Goal: Task Accomplishment & Management: Manage account settings

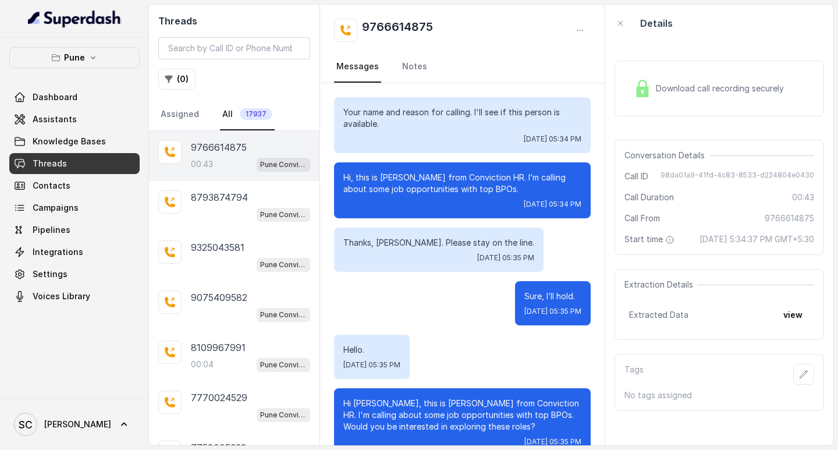
scroll to position [143, 0]
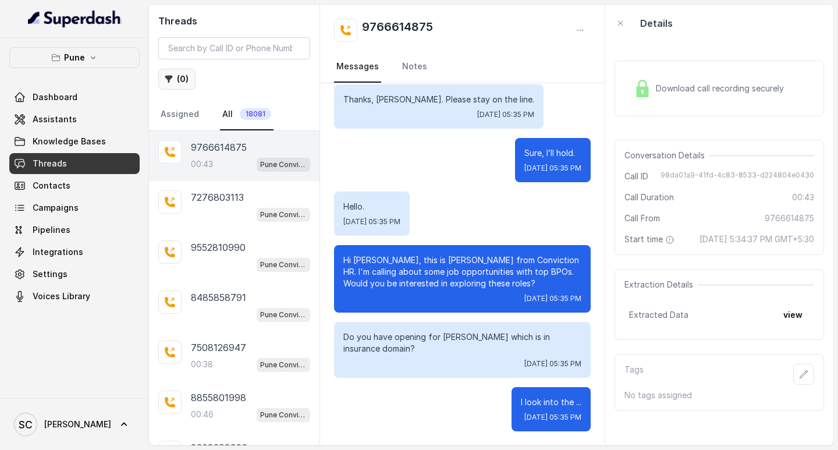
click at [172, 83] on button "( 0 )" at bounding box center [176, 79] width 37 height 21
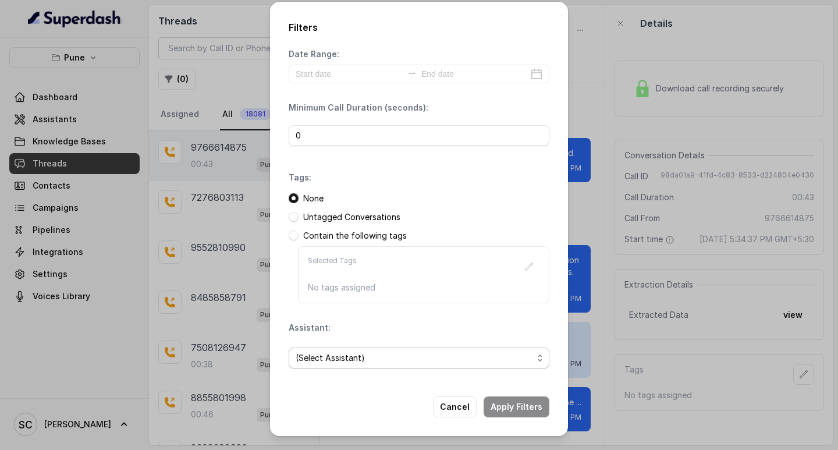
click at [344, 358] on span "(Select Assistant)" at bounding box center [414, 358] width 237 height 14
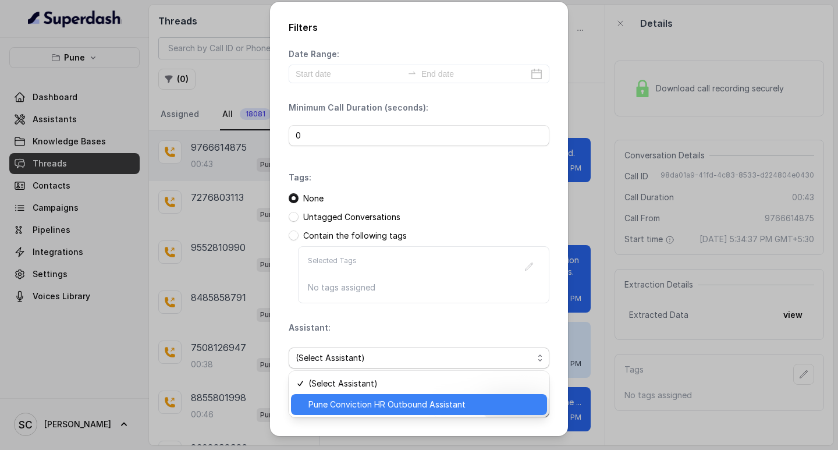
click at [349, 403] on span "Pune Conviction HR Outbound Assistant" at bounding box center [424, 404] width 232 height 14
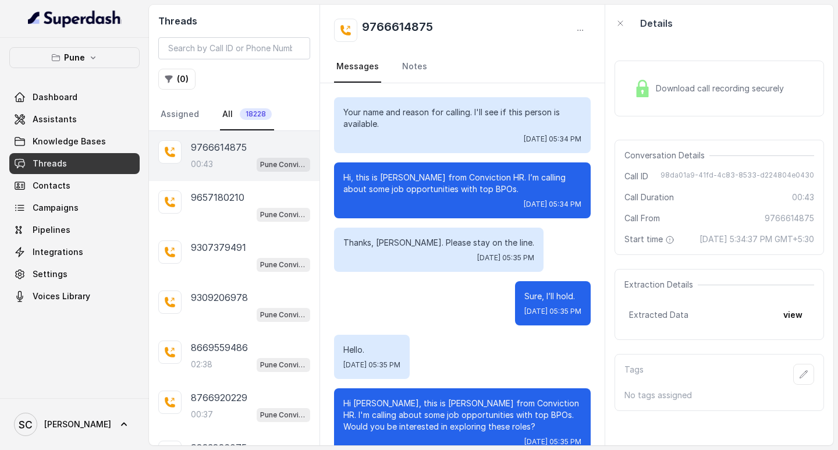
scroll to position [143, 0]
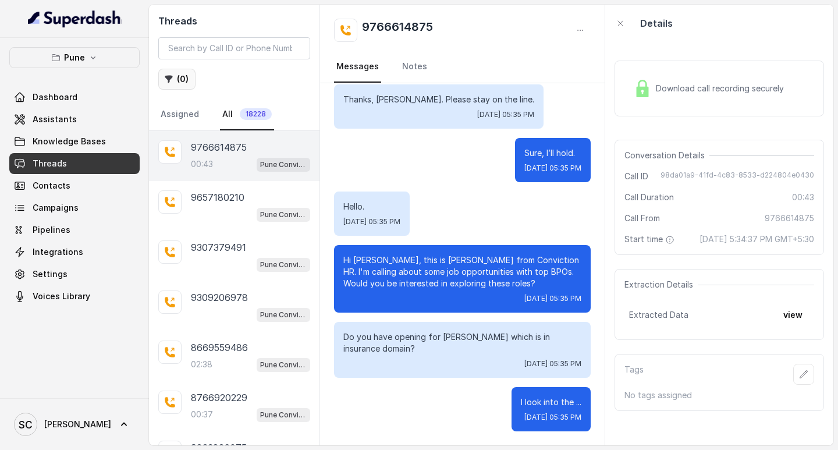
click at [180, 79] on button "( 0 )" at bounding box center [176, 79] width 37 height 21
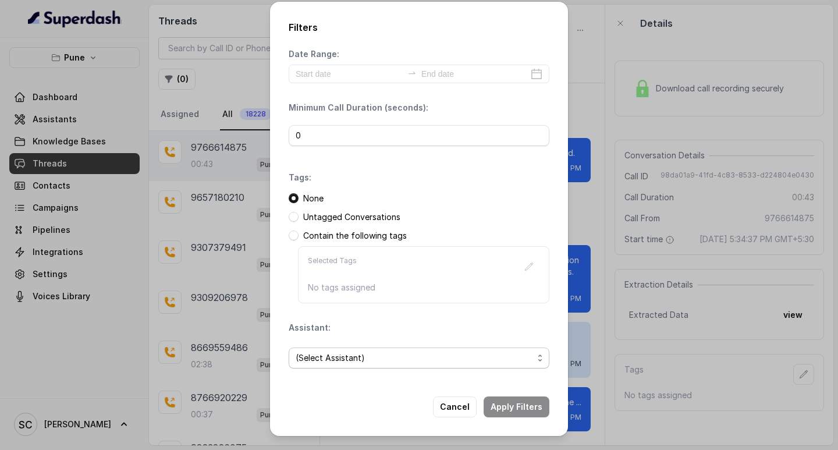
click at [350, 357] on span "(Select Assistant)" at bounding box center [414, 358] width 237 height 14
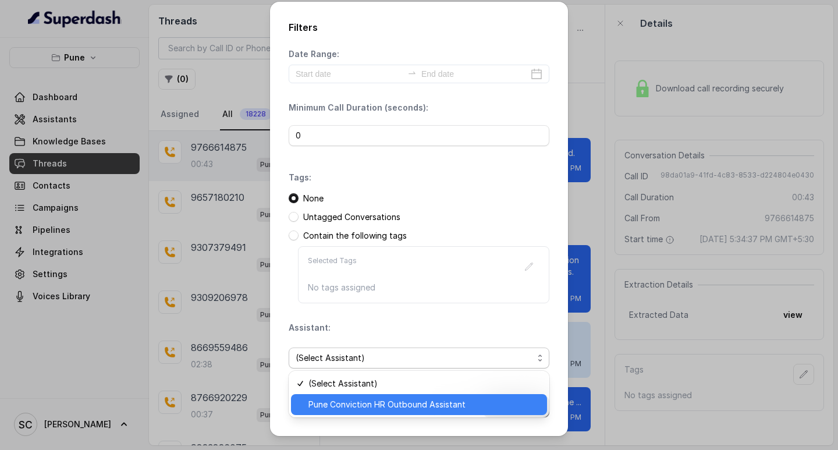
click at [360, 395] on div "Pune Conviction HR Outbound Assistant" at bounding box center [419, 404] width 256 height 21
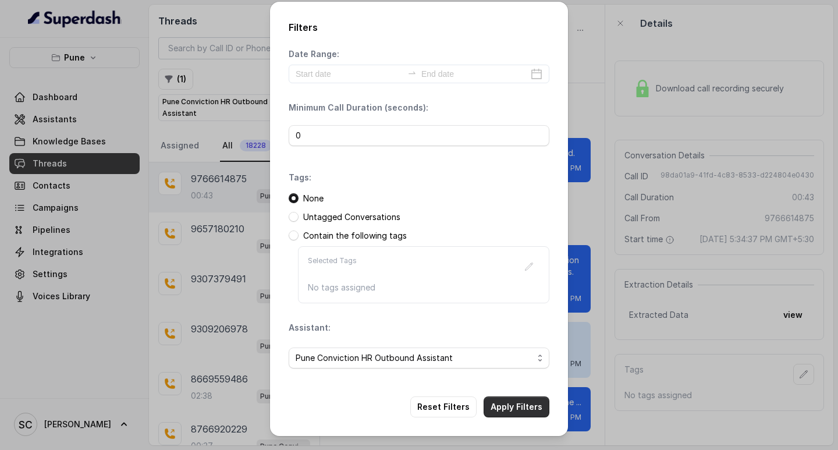
click at [512, 408] on button "Apply Filters" at bounding box center [517, 406] width 66 height 21
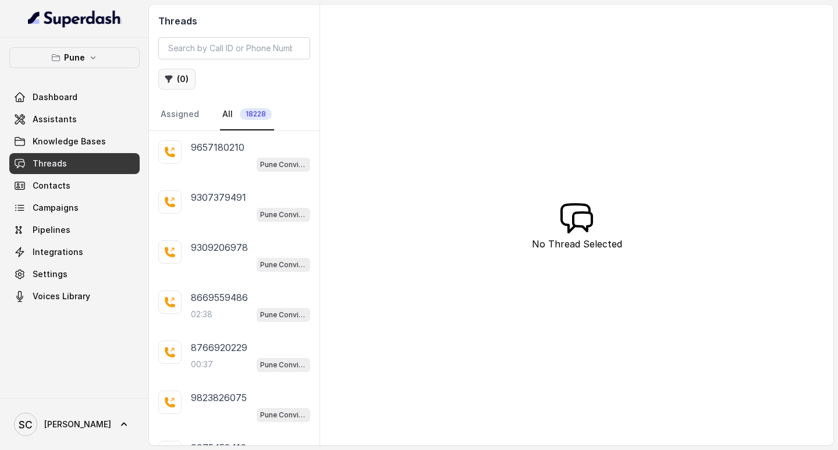
click at [172, 83] on icon "button" at bounding box center [168, 78] width 9 height 9
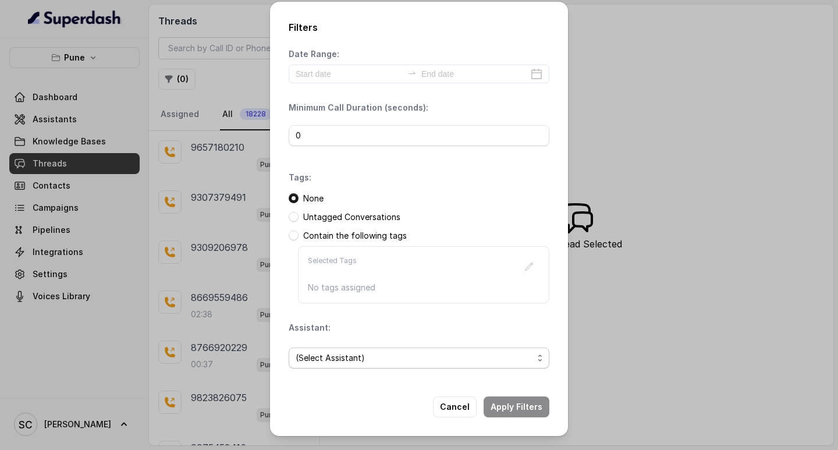
click at [339, 361] on span "(Select Assistant)" at bounding box center [414, 358] width 237 height 14
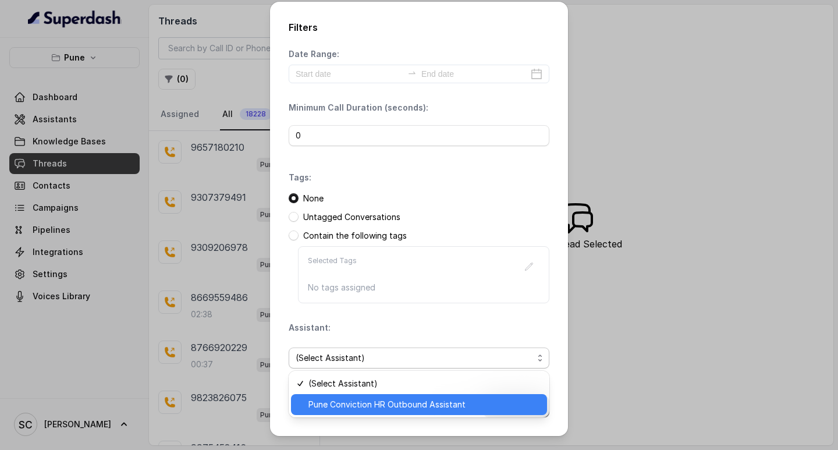
click at [373, 402] on span "Pune Conviction HR Outbound Assistant" at bounding box center [424, 404] width 232 height 14
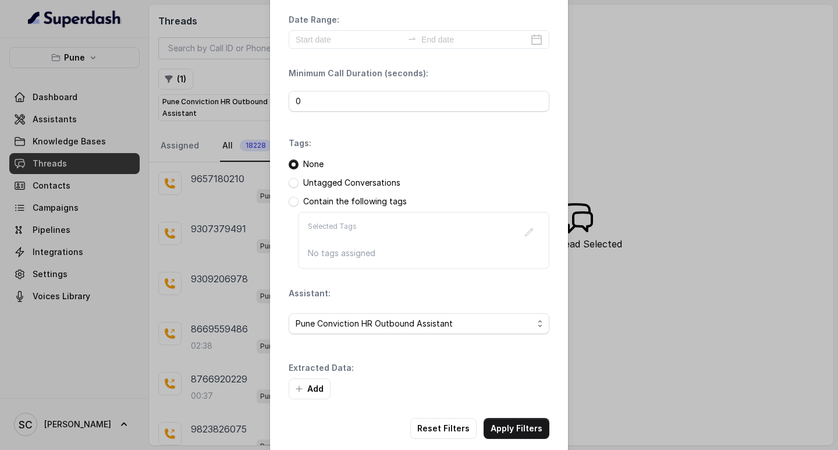
scroll to position [49, 0]
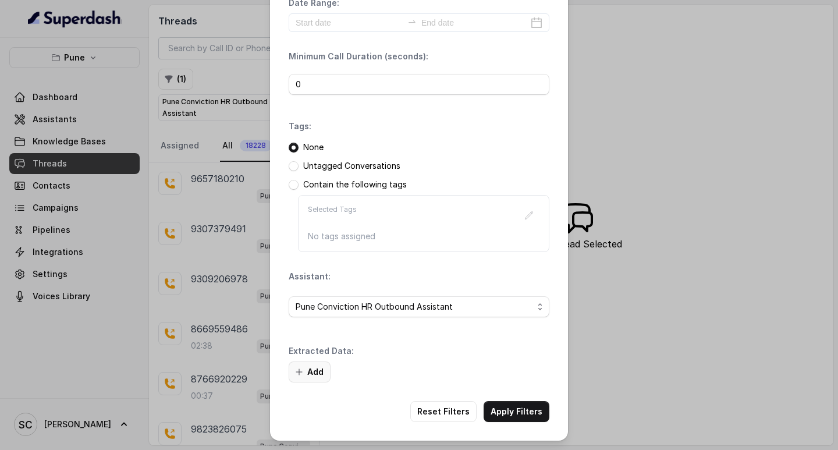
click at [296, 370] on icon "button" at bounding box center [298, 371] width 9 height 9
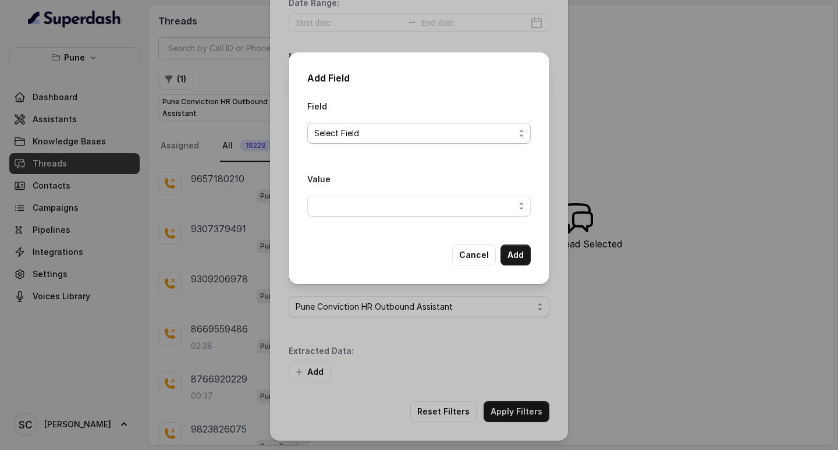
click at [343, 125] on span "Select Field" at bounding box center [418, 133] width 223 height 21
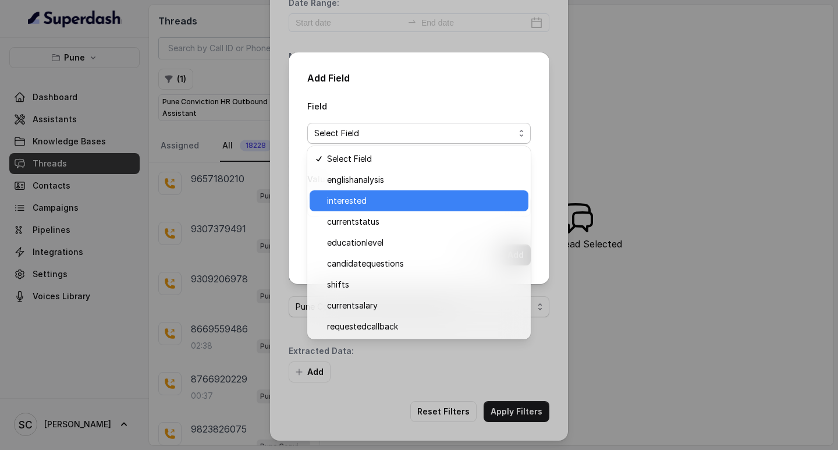
click at [391, 196] on span "interested" at bounding box center [424, 201] width 194 height 14
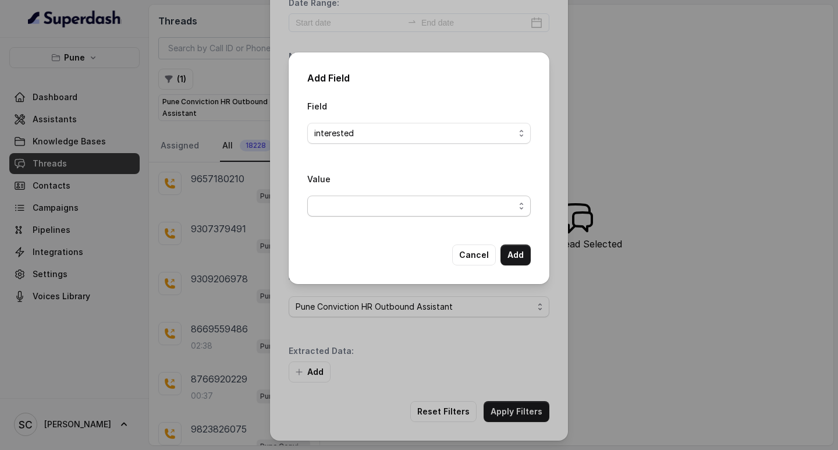
click at [347, 211] on span "button" at bounding box center [418, 206] width 223 height 21
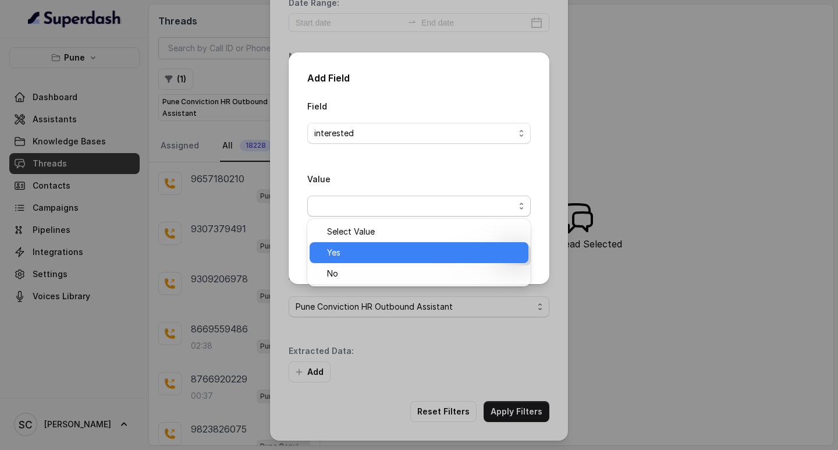
click at [368, 246] on span "Yes" at bounding box center [424, 253] width 194 height 14
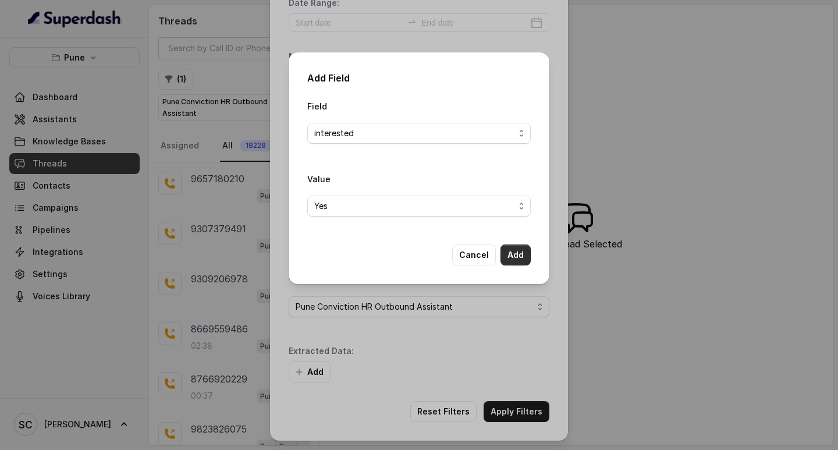
click at [514, 256] on button "Add" at bounding box center [516, 254] width 30 height 21
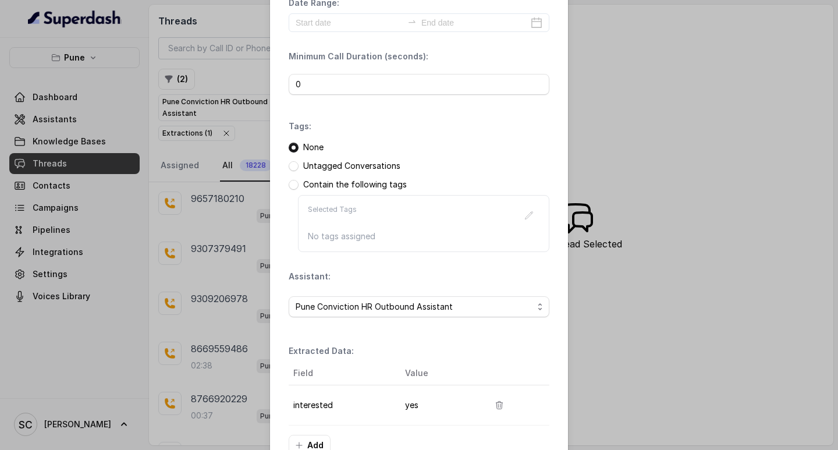
scroll to position [123, 0]
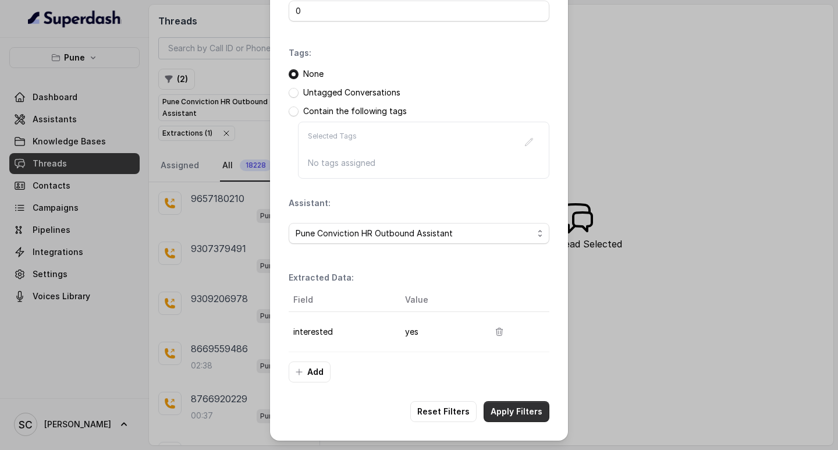
click at [513, 413] on button "Apply Filters" at bounding box center [517, 411] width 66 height 21
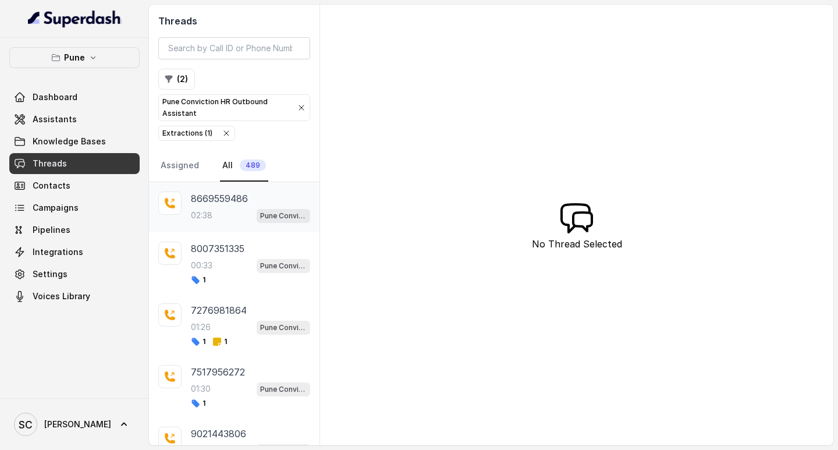
click at [220, 196] on p "8669559486" at bounding box center [219, 198] width 57 height 14
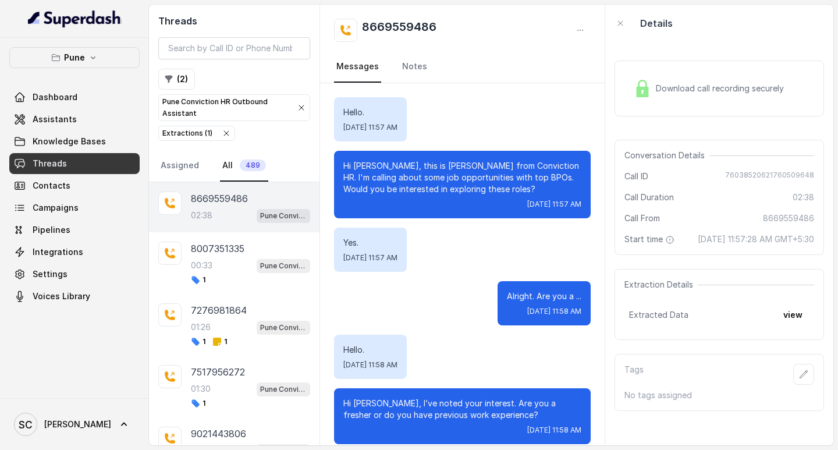
scroll to position [1479, 0]
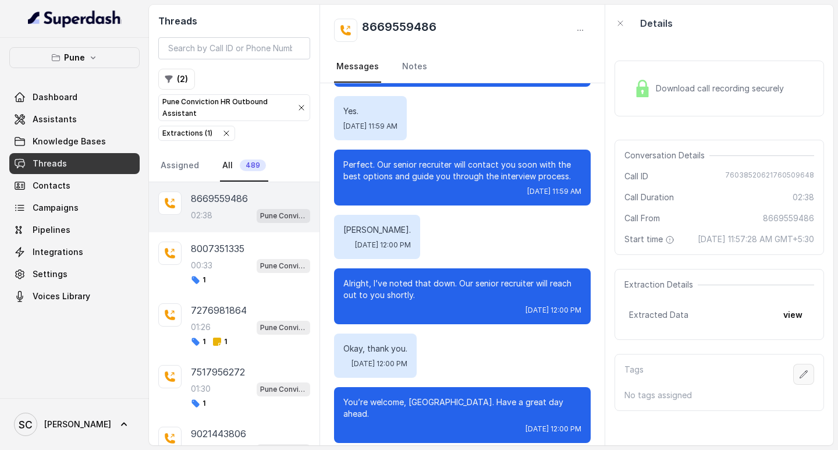
click at [793, 385] on button "button" at bounding box center [803, 374] width 21 height 21
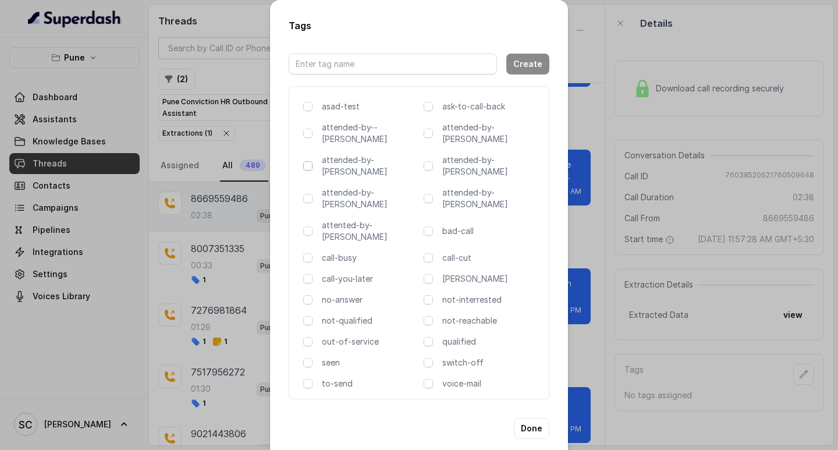
click at [306, 161] on span at bounding box center [307, 165] width 9 height 9
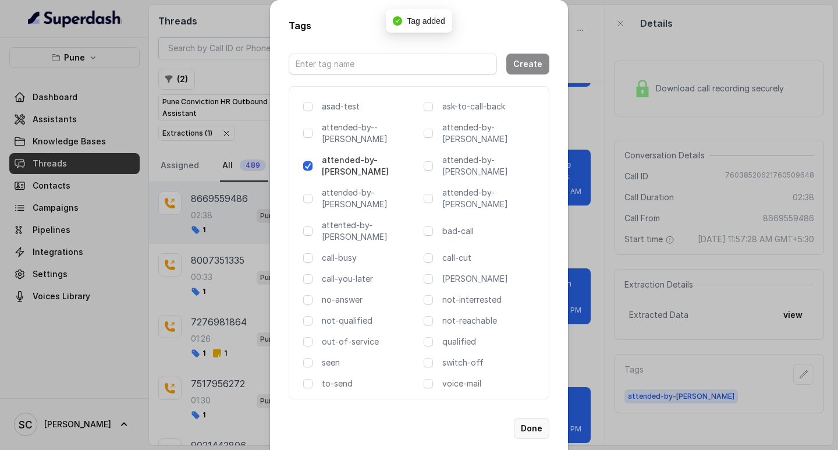
click at [531, 418] on button "Done" at bounding box center [532, 428] width 36 height 21
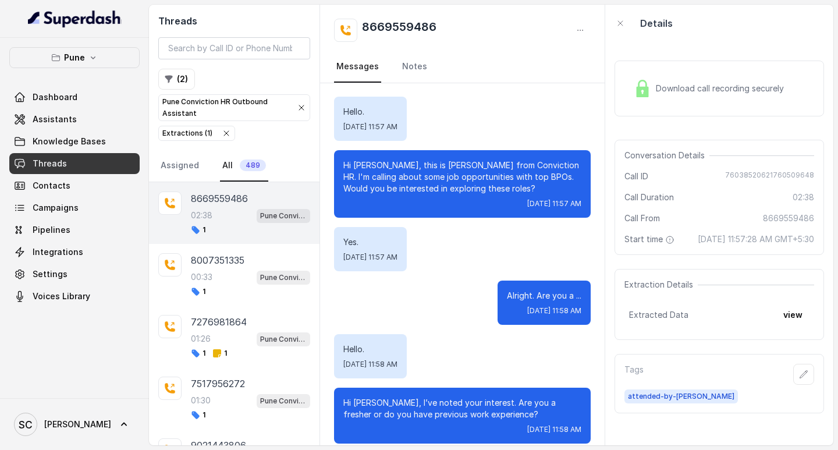
scroll to position [0, 0]
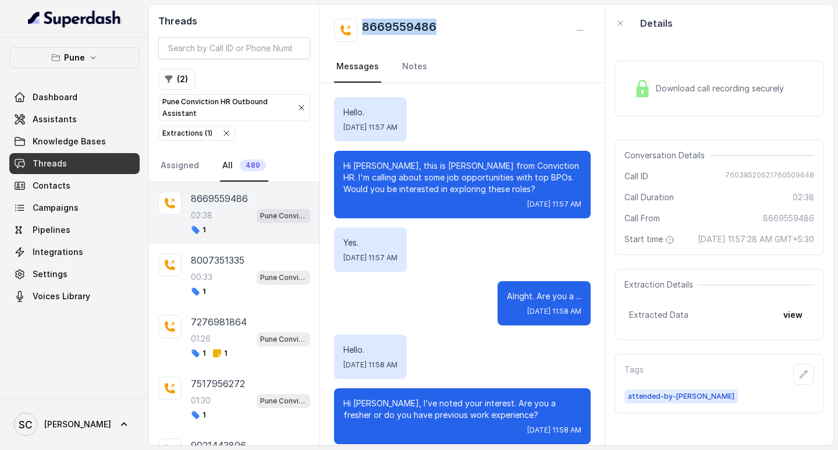
drag, startPoint x: 364, startPoint y: 25, endPoint x: 463, endPoint y: 34, distance: 99.3
click at [463, 34] on div "8669559486" at bounding box center [462, 30] width 257 height 23
copy h2 "8669559486"
click at [400, 63] on link "Notes" at bounding box center [415, 66] width 30 height 31
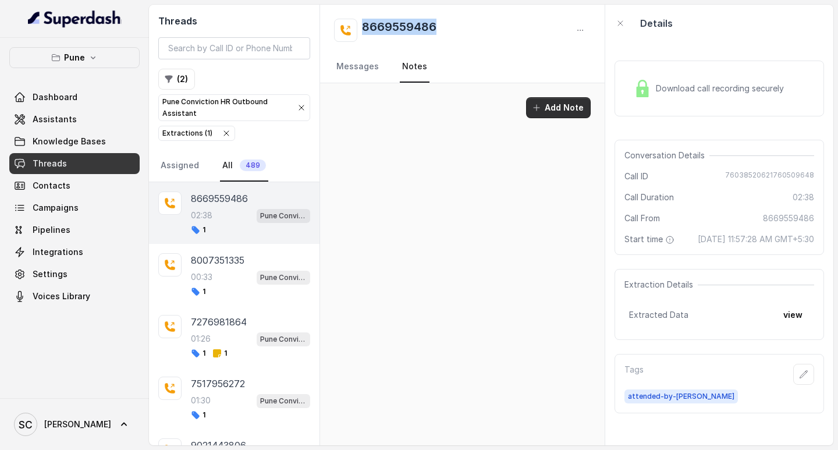
click at [566, 107] on button "Add Note" at bounding box center [558, 107] width 65 height 21
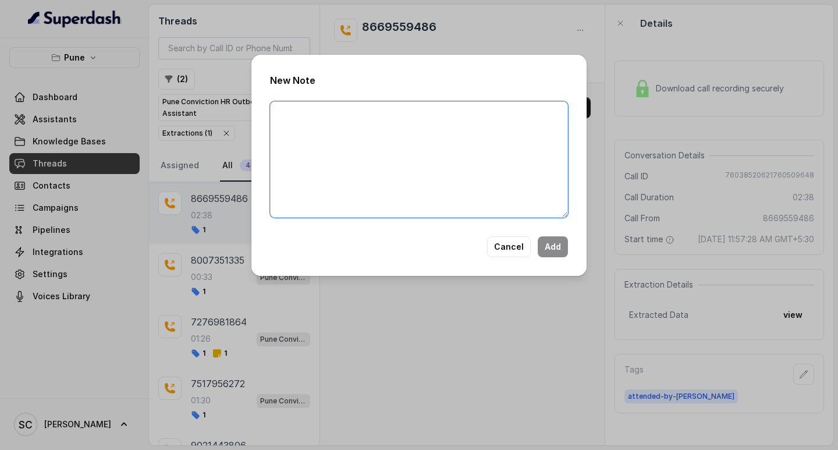
click at [364, 123] on textarea at bounding box center [419, 159] width 298 height 116
paste textarea "Name: Number: Recruiter: Name of attender: Comments: AI Improvement:"
drag, startPoint x: 314, startPoint y: 110, endPoint x: 311, endPoint y: 122, distance: 12.6
click at [314, 113] on textarea "Name: Number: Recruiter: Name of attender: Comments: AI Improvement:" at bounding box center [419, 159] width 298 height 116
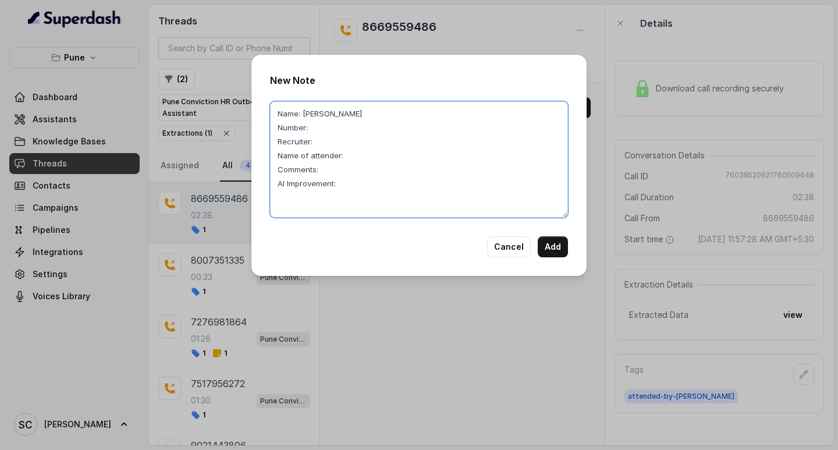
click at [377, 132] on textarea "Name: Shweta Number: Recruiter: Name of attender: Comments: AI Improvement:" at bounding box center [419, 159] width 298 height 116
click at [333, 139] on textarea "Name: Shweta Number: 8669559486 Recruiter: Name of attender: Comments: AI Impro…" at bounding box center [419, 159] width 298 height 116
click at [347, 152] on textarea "Name: Shweta Number: 8669559486 Recruiter: Amruta Name of attender: Comments: A…" at bounding box center [419, 159] width 298 height 116
click at [333, 157] on textarea "Name: Shweta Number: 8669559486 Recruiter: Amruta Name of attender: Amruta Comm…" at bounding box center [419, 159] width 298 height 116
click at [347, 181] on textarea "Name: Shweta Number: 8669559486 Recruiter: Amruta Name of attender: Amruta Comm…" at bounding box center [419, 159] width 298 height 116
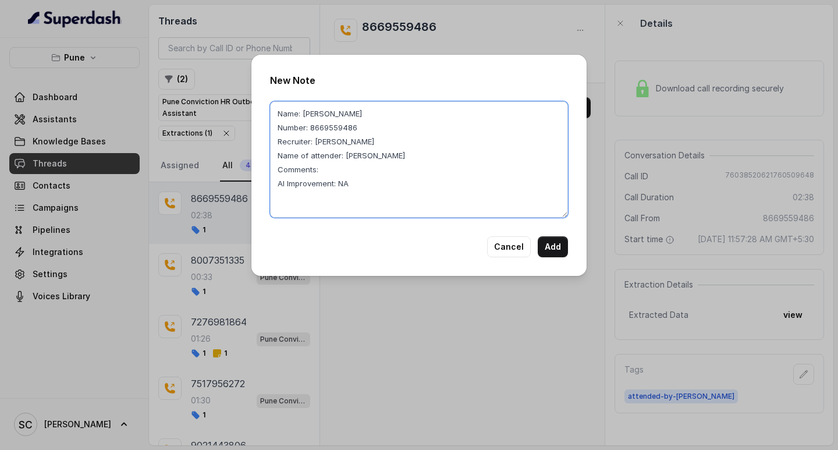
click at [335, 172] on textarea "Name: Shweta Number: 8669559486 Recruiter: Amruta Name of attender: Amruta Comm…" at bounding box center [419, 159] width 298 height 116
drag, startPoint x: 320, startPoint y: 171, endPoint x: 551, endPoint y: 171, distance: 230.5
click at [551, 171] on textarea "Name: Shweta Number: 8669559486 Recruiter: Amruta Name of attender: Amruta Comm…" at bounding box center [419, 159] width 298 height 116
type textarea "Name: Shweta Number: 8669559486 Recruiter: Amruta Name of attender: Amruta Comm…"
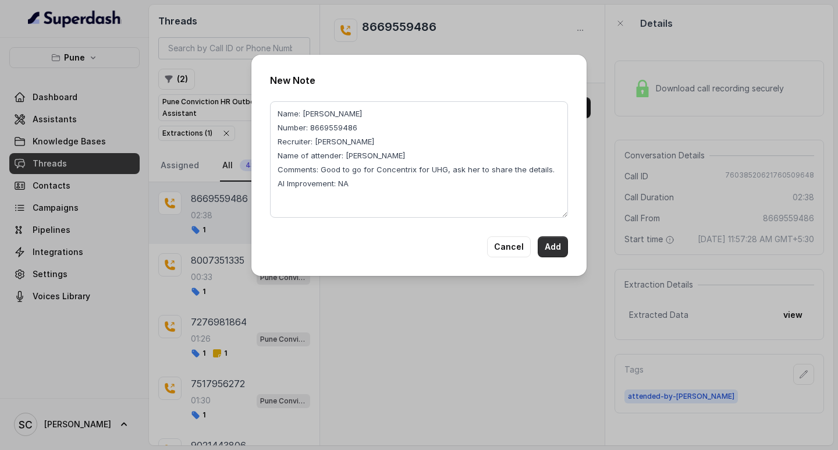
click at [558, 240] on button "Add" at bounding box center [553, 246] width 30 height 21
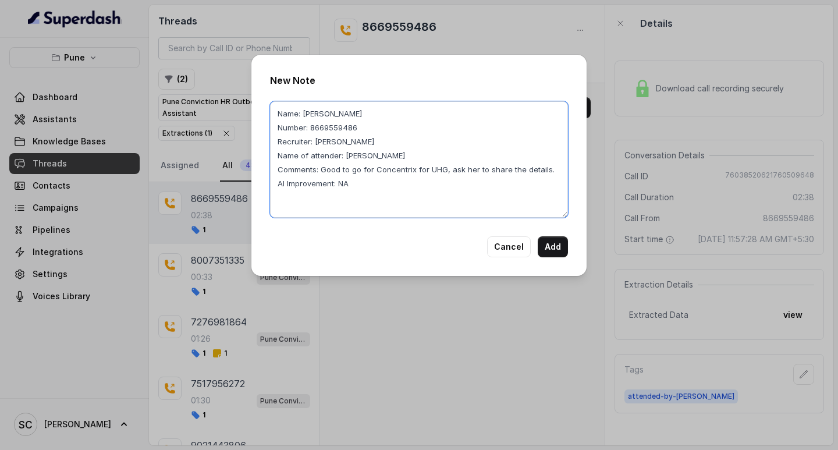
drag, startPoint x: 350, startPoint y: 184, endPoint x: 272, endPoint y: 115, distance: 104.3
click at [272, 115] on textarea "Name: Shweta Number: 8669559486 Recruiter: Amruta Name of attender: Amruta Comm…" at bounding box center [419, 159] width 298 height 116
click at [278, 115] on textarea "Name: Shweta Number: 8669559486 Recruiter: Amruta Name of attender: Amruta Comm…" at bounding box center [419, 159] width 298 height 116
drag, startPoint x: 278, startPoint y: 113, endPoint x: 377, endPoint y: 194, distance: 127.8
click at [377, 194] on textarea "Name: Shweta Number: 8669559486 Recruiter: Amruta Name of attender: Amruta Comm…" at bounding box center [419, 159] width 298 height 116
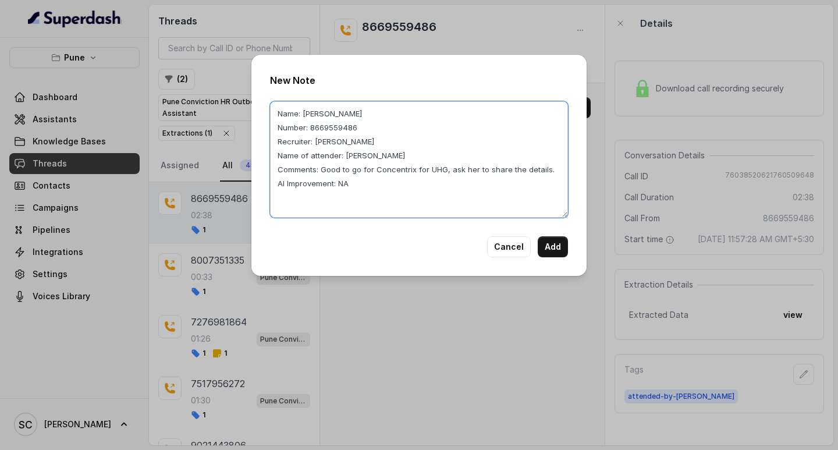
click at [365, 189] on textarea "Name: Shweta Number: 8669559486 Recruiter: Amruta Name of attender: Amruta Comm…" at bounding box center [419, 159] width 298 height 116
drag, startPoint x: 359, startPoint y: 188, endPoint x: 269, endPoint y: 114, distance: 116.6
click at [269, 114] on div "New Note Name: Shweta Number: 8669559486 Recruiter: Amruta Name of attender: Am…" at bounding box center [418, 165] width 335 height 221
click at [281, 113] on textarea "Name: Shweta Number: 8669559486 Recruiter: Amruta Name of attender: Amruta Comm…" at bounding box center [419, 159] width 298 height 116
drag, startPoint x: 279, startPoint y: 110, endPoint x: 364, endPoint y: 183, distance: 112.7
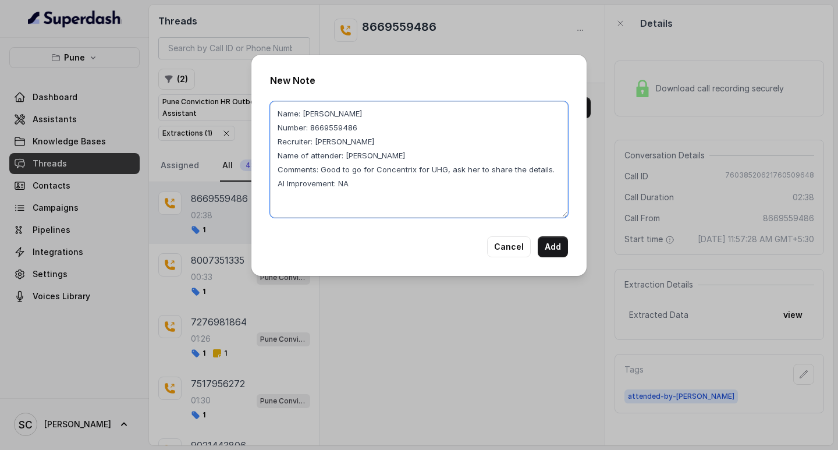
click at [364, 183] on textarea "Name: Shweta Number: 8669559486 Recruiter: Amruta Name of attender: Amruta Comm…" at bounding box center [419, 159] width 298 height 116
click at [360, 187] on textarea "Name: Shweta Number: 8669559486 Recruiter: Amruta Name of attender: Amruta Comm…" at bounding box center [419, 159] width 298 height 116
click at [354, 187] on textarea "Name: Shweta Number: 8669559486 Recruiter: Amruta Name of attender: Amruta Comm…" at bounding box center [419, 159] width 298 height 116
drag, startPoint x: 354, startPoint y: 187, endPoint x: 283, endPoint y: 116, distance: 100.0
click at [283, 116] on textarea "Name: Shweta Number: 8669559486 Recruiter: Amruta Name of attender: Amruta Comm…" at bounding box center [419, 159] width 298 height 116
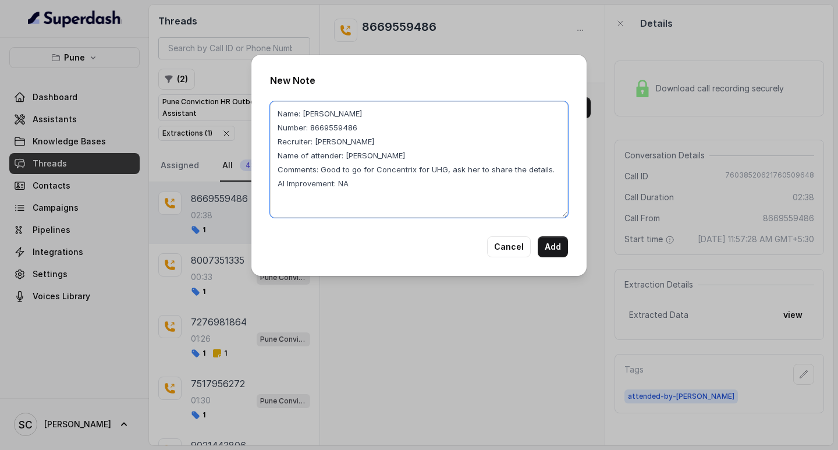
click at [355, 186] on textarea "Name: Shweta Number: 8669559486 Recruiter: Amruta Name of attender: Amruta Comm…" at bounding box center [419, 159] width 298 height 116
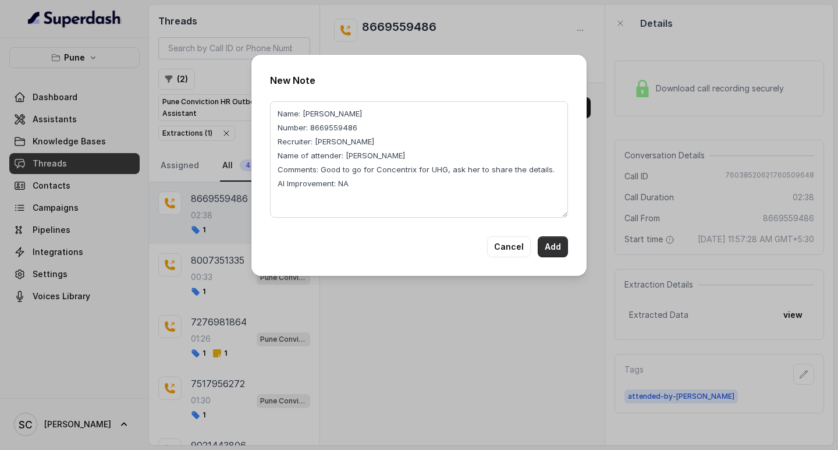
click at [558, 243] on button "Add" at bounding box center [553, 246] width 30 height 21
click at [559, 246] on button "Add" at bounding box center [553, 246] width 30 height 21
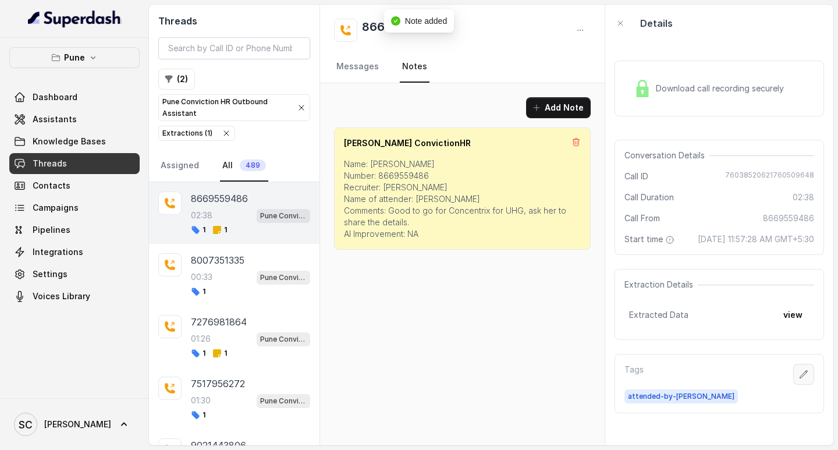
click at [799, 379] on icon "button" at bounding box center [803, 374] width 9 height 9
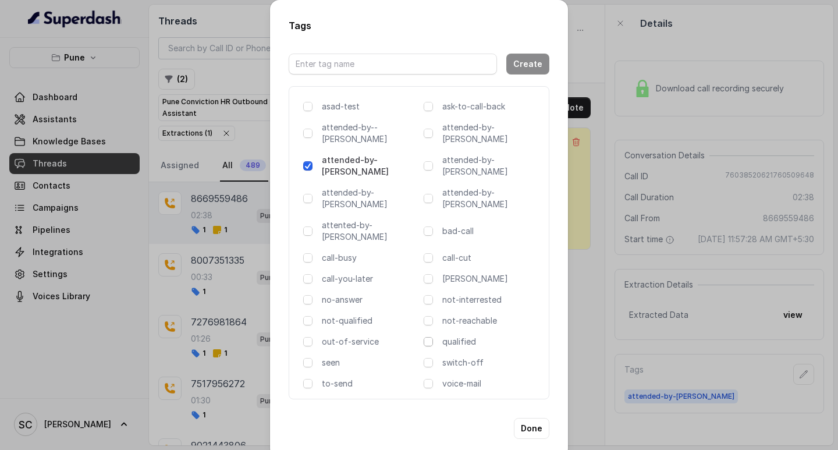
drag, startPoint x: 426, startPoint y: 303, endPoint x: 436, endPoint y: 325, distance: 24.5
click at [425, 337] on span at bounding box center [428, 341] width 9 height 9
drag, startPoint x: 530, startPoint y: 382, endPoint x: 521, endPoint y: 381, distance: 8.3
click at [530, 418] on button "Done" at bounding box center [532, 428] width 36 height 21
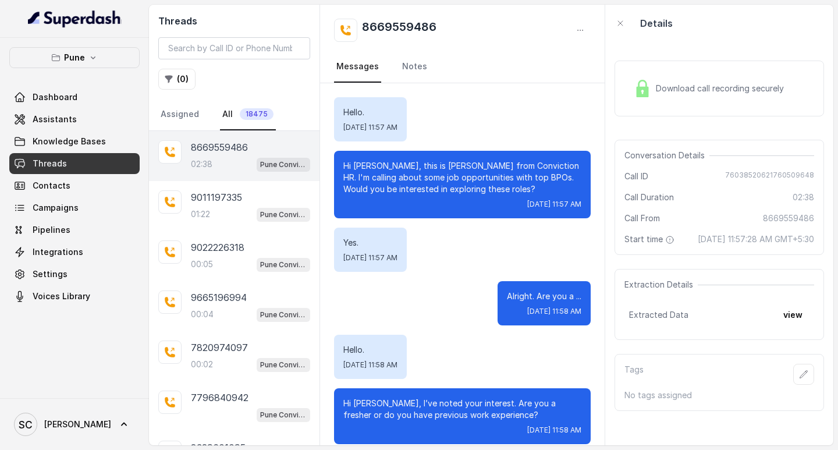
scroll to position [1479, 0]
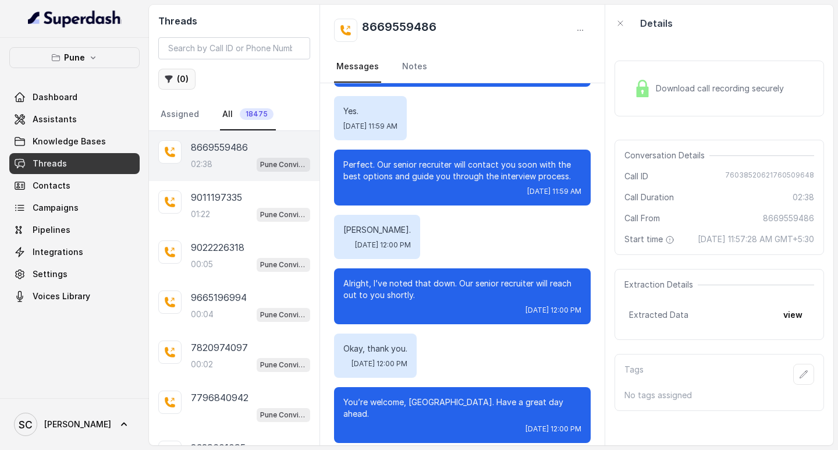
click at [174, 73] on button "( 0 )" at bounding box center [176, 79] width 37 height 21
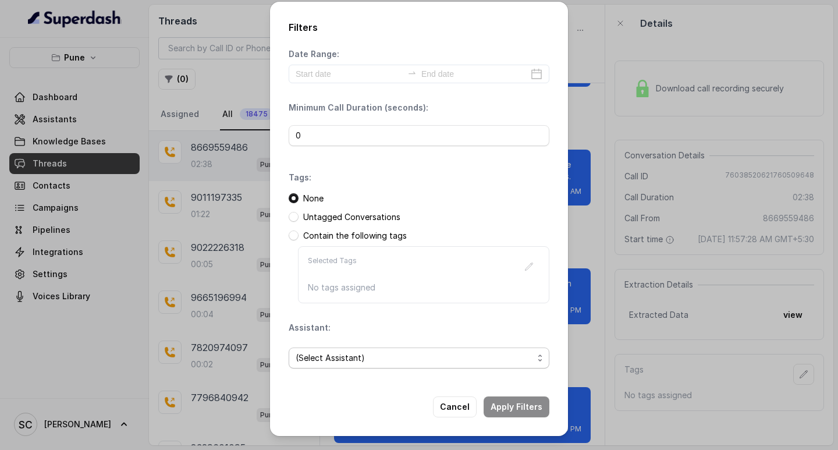
click at [352, 368] on span "(Select Assistant)" at bounding box center [419, 357] width 261 height 21
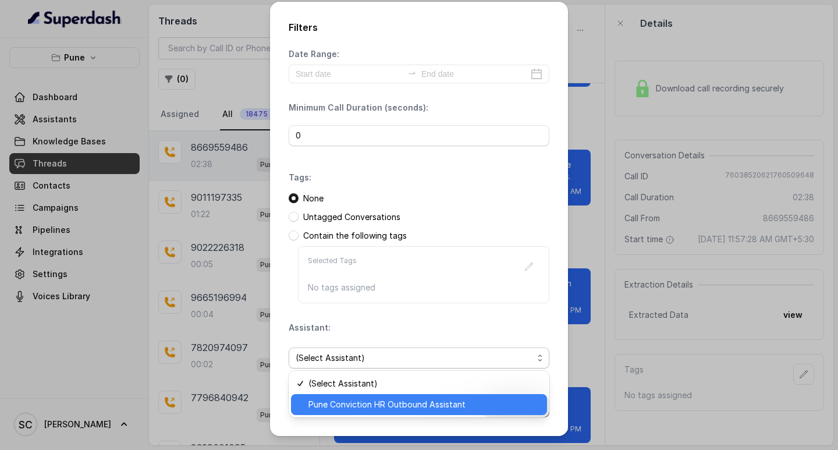
click at [336, 399] on span "Pune Conviction HR Outbound Assistant" at bounding box center [424, 404] width 232 height 14
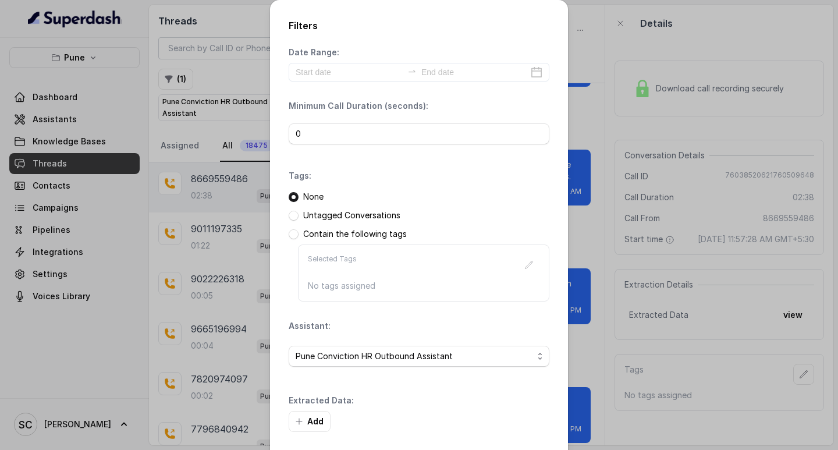
scroll to position [49, 0]
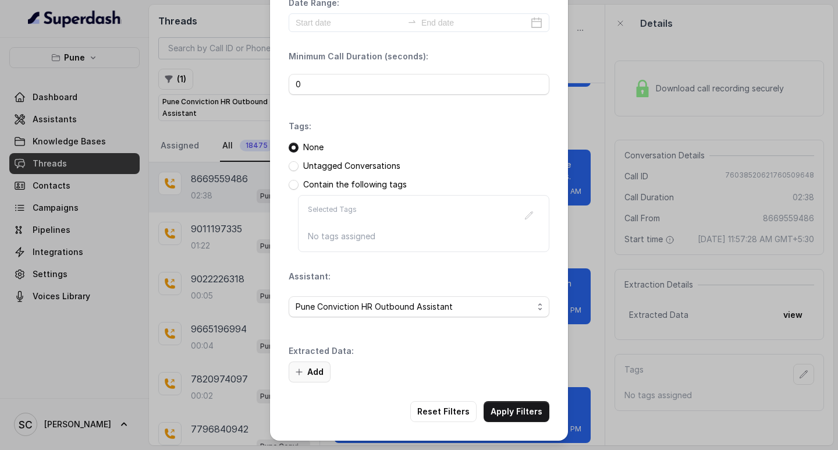
click at [303, 371] on button "Add" at bounding box center [310, 371] width 42 height 21
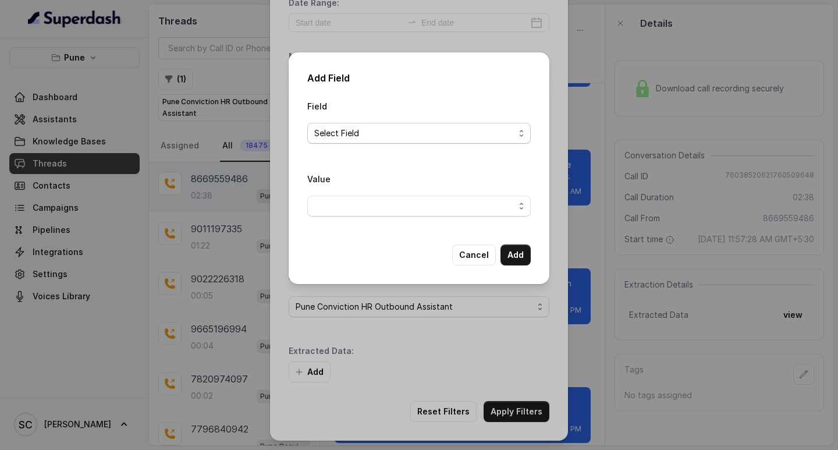
click at [330, 135] on span "Select Field" at bounding box center [414, 133] width 200 height 14
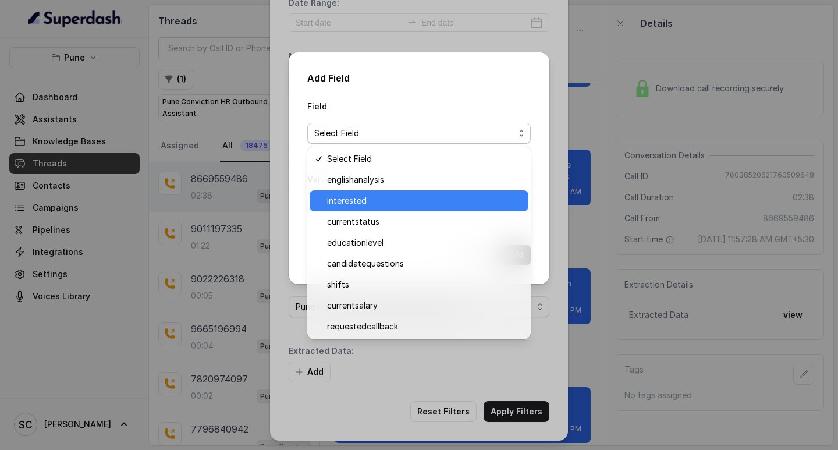
click at [335, 190] on div "interested" at bounding box center [419, 200] width 219 height 21
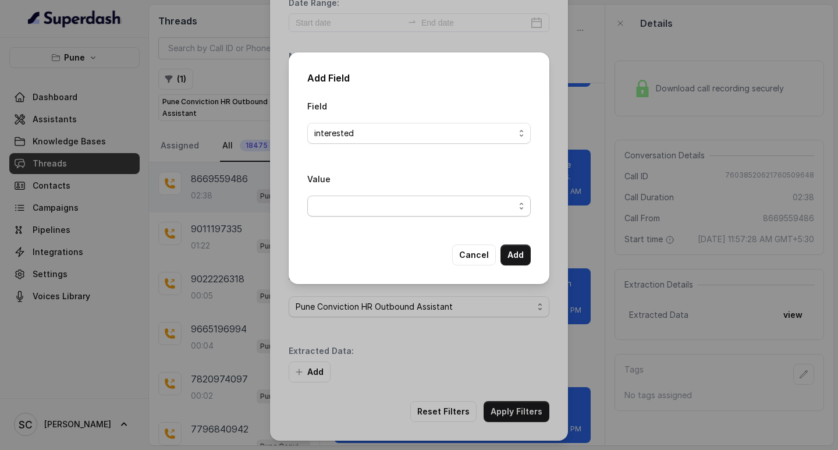
click at [336, 211] on span "button" at bounding box center [418, 206] width 223 height 21
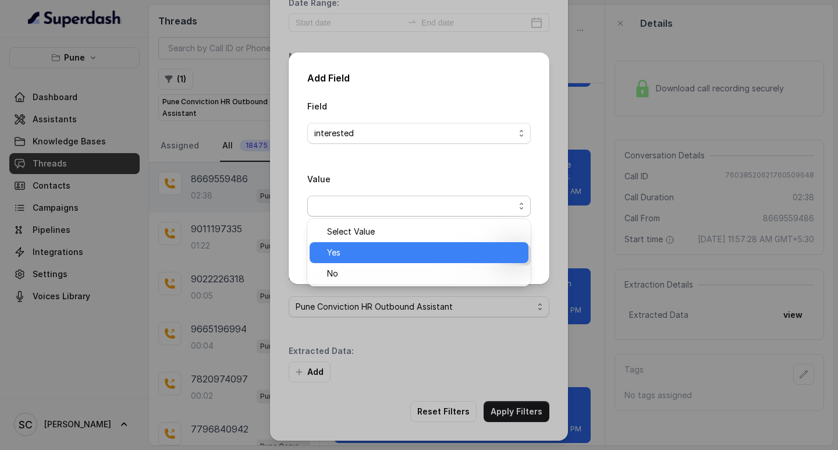
click at [340, 247] on span "Yes" at bounding box center [424, 253] width 194 height 14
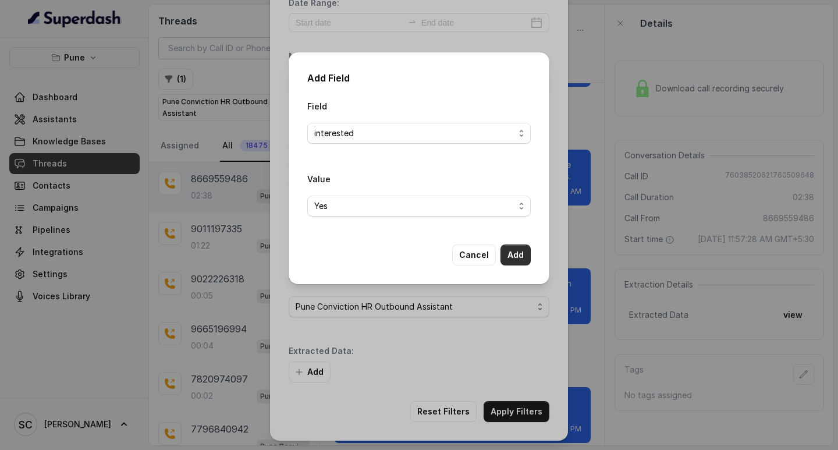
click at [513, 253] on button "Add" at bounding box center [516, 254] width 30 height 21
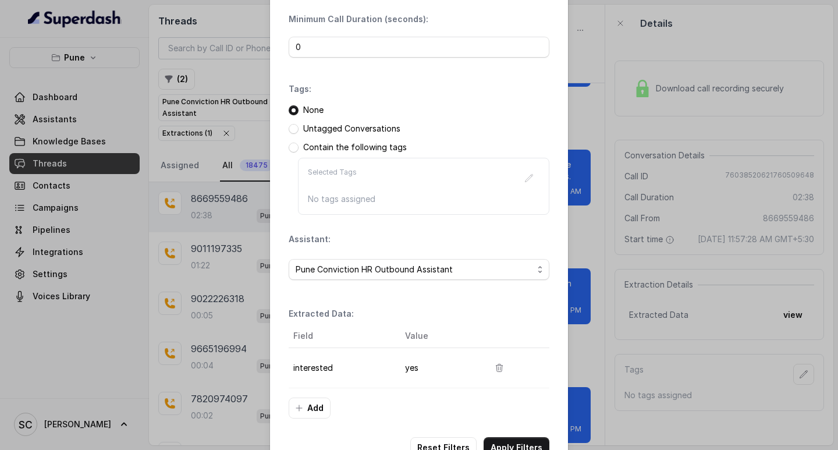
scroll to position [123, 0]
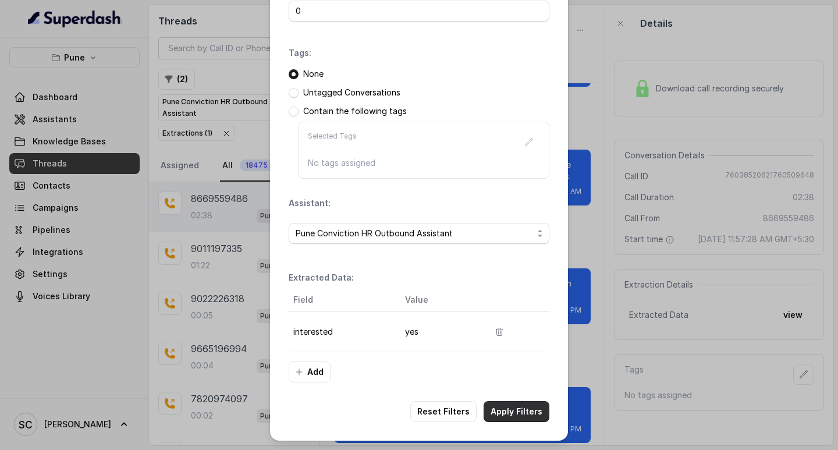
click at [508, 401] on button "Apply Filters" at bounding box center [517, 411] width 66 height 21
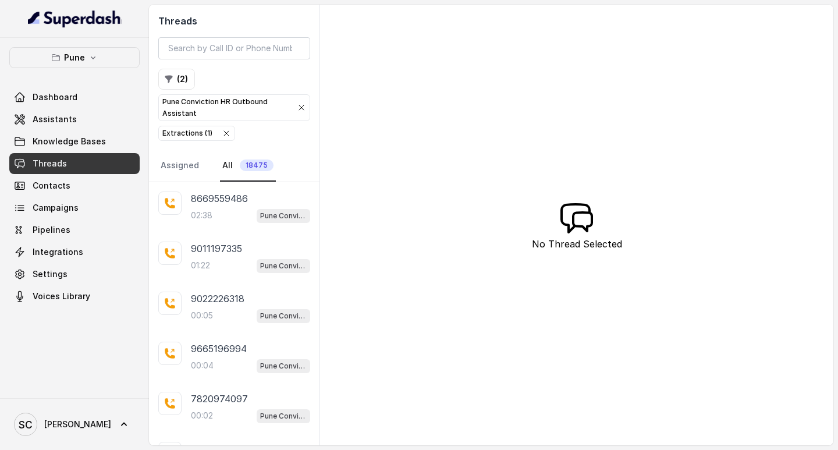
click at [560, 284] on div "Threads ( 2 ) Pune Conviction HR Outbound Assistant Extractions ( 1 ) Assigned …" at bounding box center [491, 225] width 684 height 441
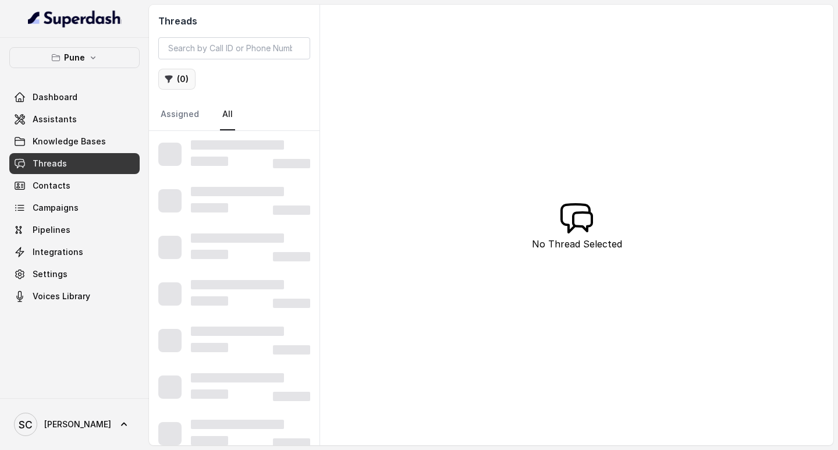
click at [173, 79] on button "( 0 )" at bounding box center [176, 79] width 37 height 21
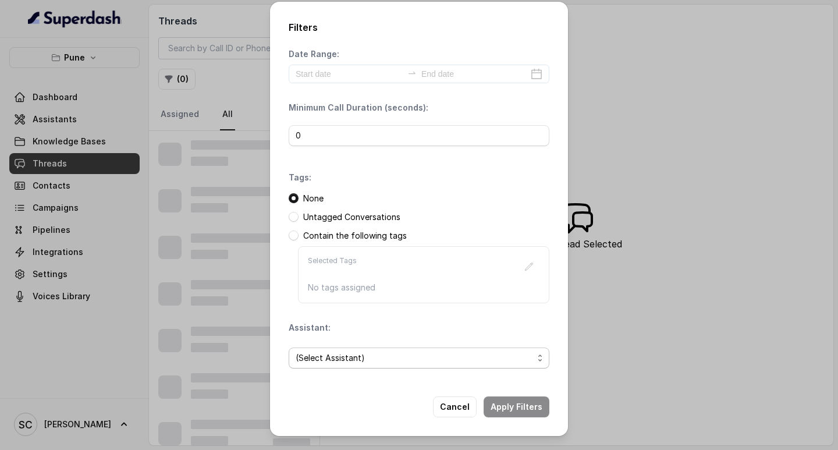
click at [344, 355] on span "(Select Assistant)" at bounding box center [414, 358] width 237 height 14
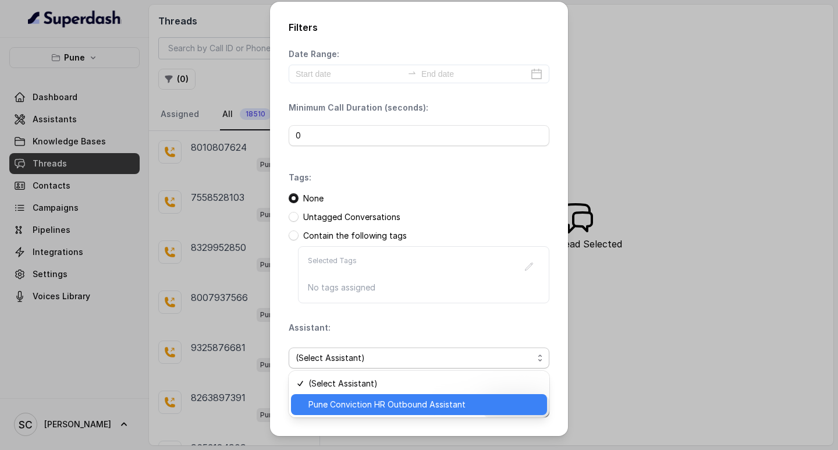
click at [377, 407] on span "Pune Conviction HR Outbound Assistant" at bounding box center [424, 404] width 232 height 14
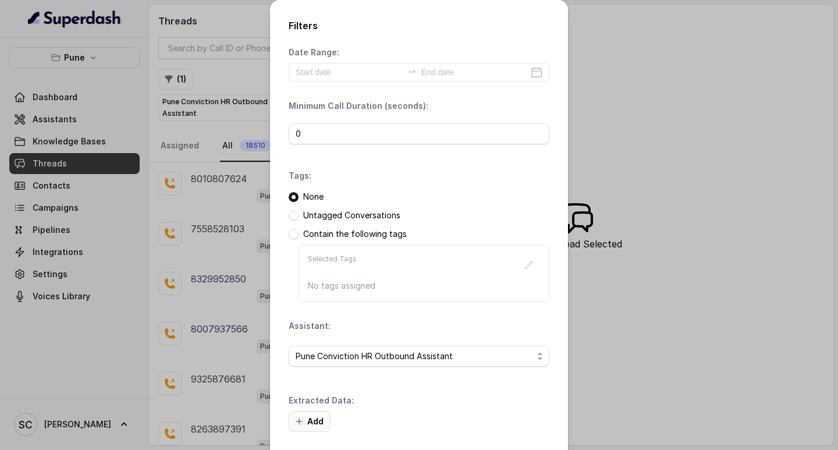
click at [294, 414] on button "Add" at bounding box center [310, 421] width 42 height 21
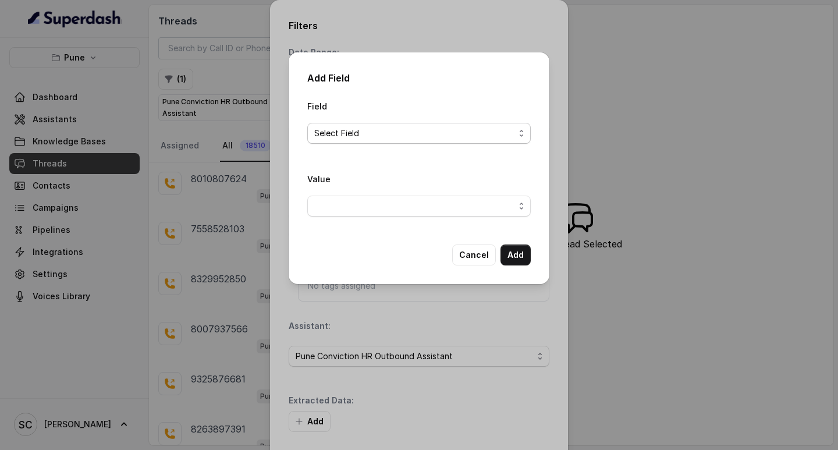
click at [339, 132] on span "Select Field" at bounding box center [414, 133] width 200 height 14
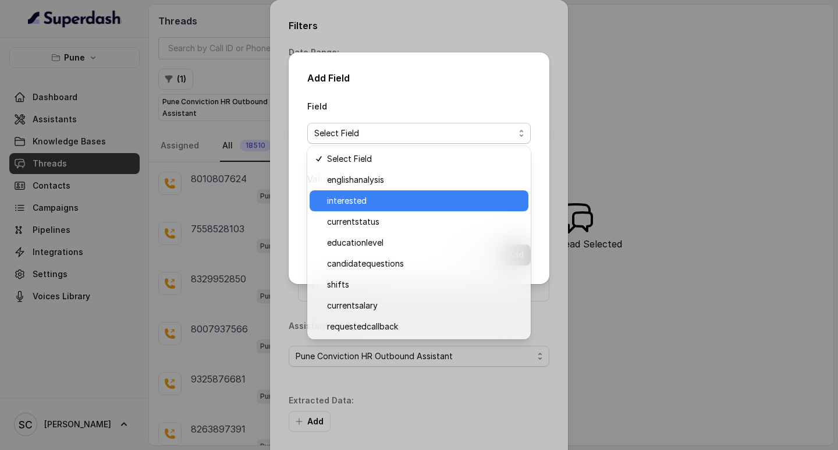
click at [354, 203] on span "interested" at bounding box center [424, 201] width 194 height 14
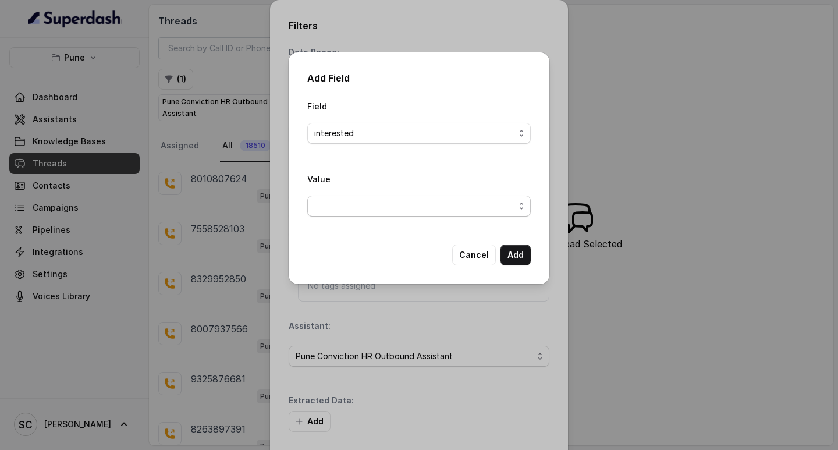
click at [360, 202] on span "button" at bounding box center [418, 206] width 223 height 21
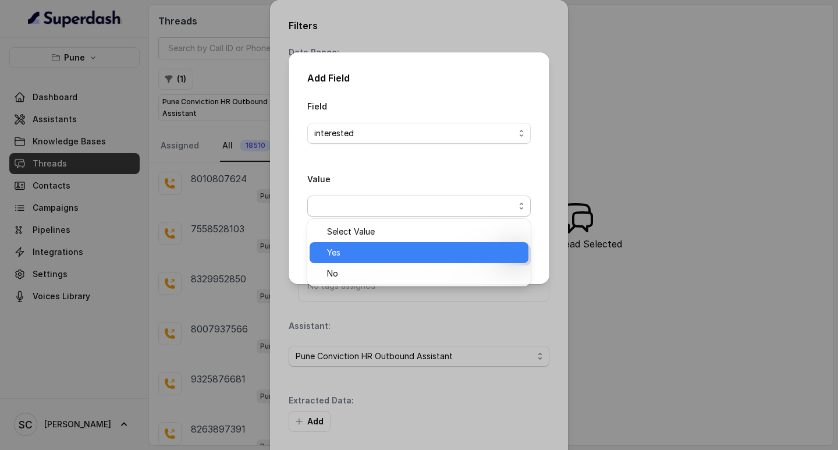
click at [362, 249] on span "Yes" at bounding box center [424, 253] width 194 height 14
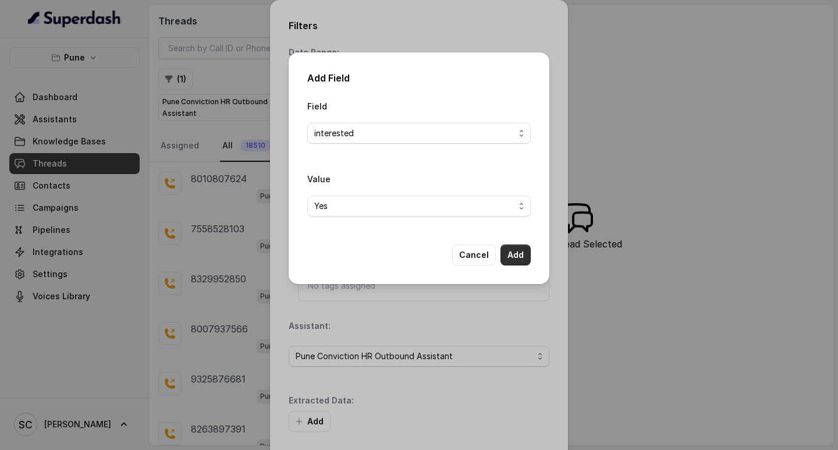
click at [510, 255] on button "Add" at bounding box center [516, 254] width 30 height 21
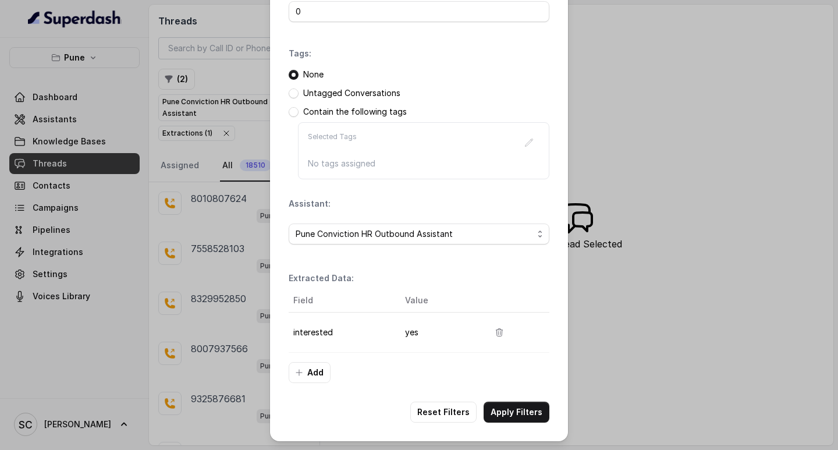
scroll to position [123, 0]
click at [507, 408] on button "Apply Filters" at bounding box center [517, 411] width 66 height 21
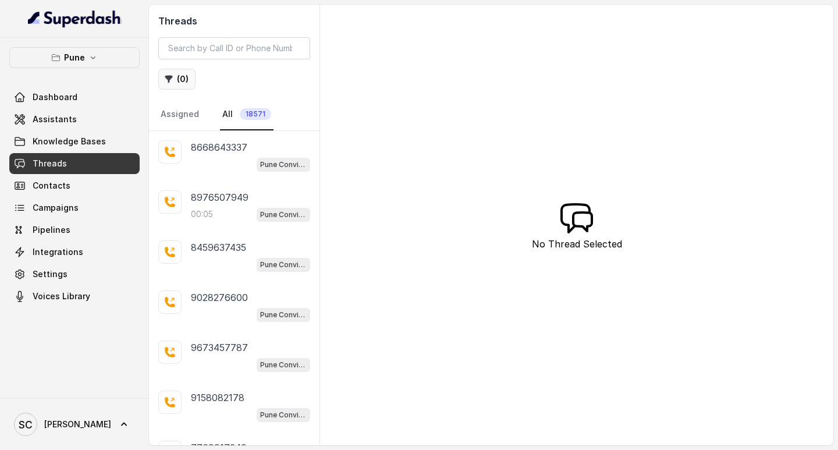
click at [162, 75] on button "( 0 )" at bounding box center [176, 79] width 37 height 21
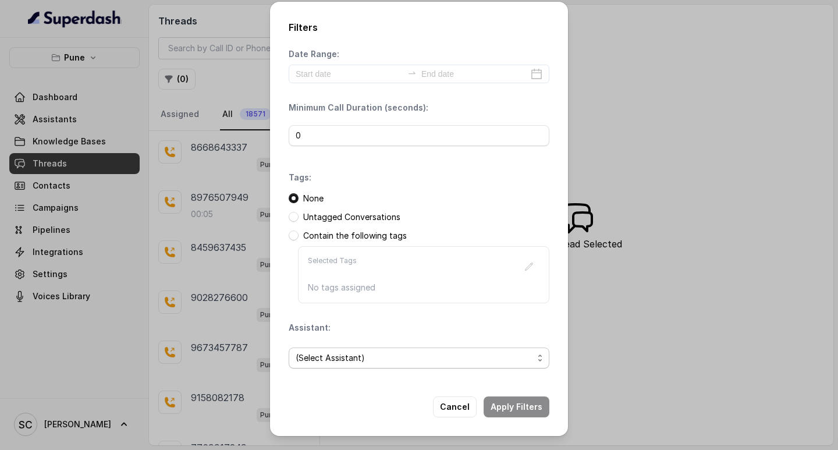
click at [368, 361] on span "(Select Assistant)" at bounding box center [414, 358] width 237 height 14
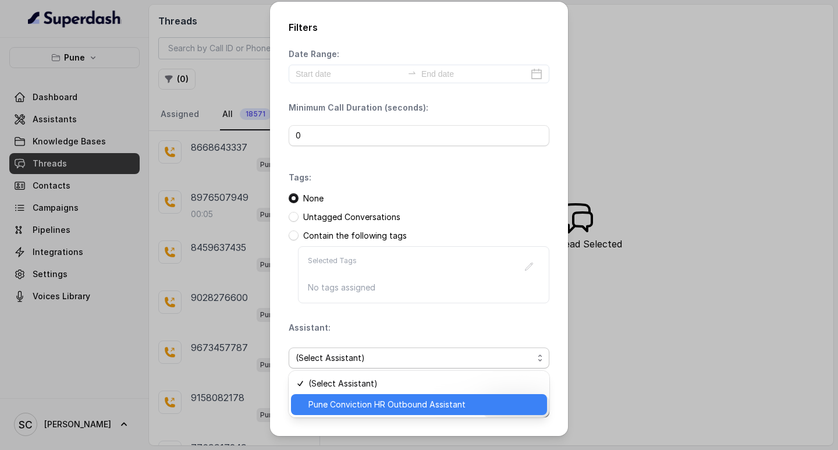
click at [353, 403] on span "Pune Conviction HR Outbound Assistant" at bounding box center [424, 404] width 232 height 14
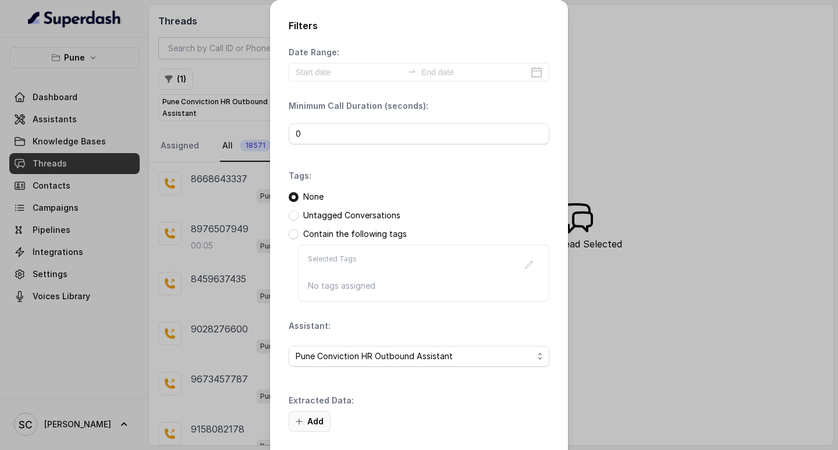
click at [310, 419] on button "Add" at bounding box center [310, 421] width 42 height 21
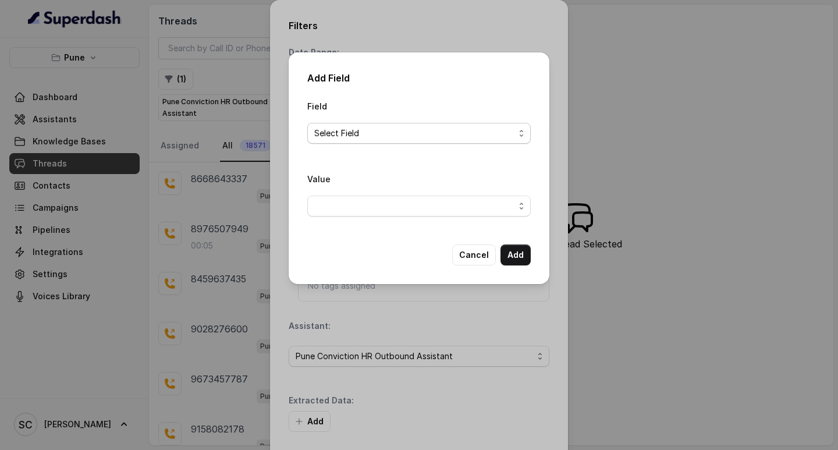
click at [335, 133] on span "Select Field" at bounding box center [414, 133] width 200 height 14
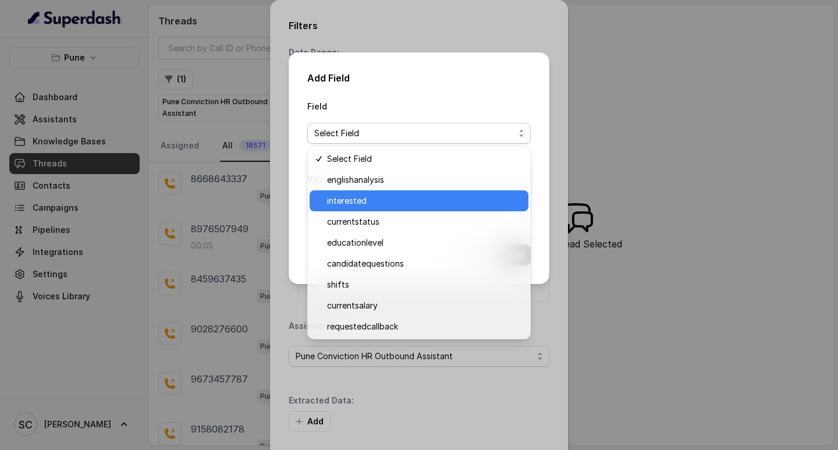
click at [343, 205] on span "interested" at bounding box center [424, 201] width 194 height 14
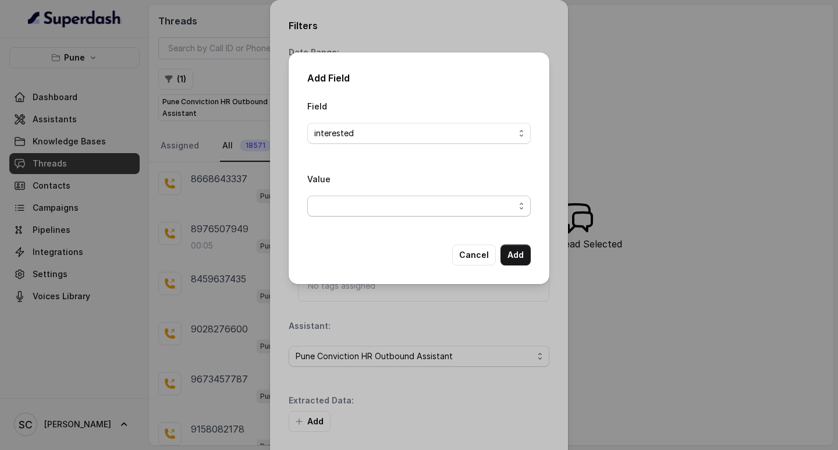
click at [350, 205] on span "button" at bounding box center [418, 206] width 223 height 21
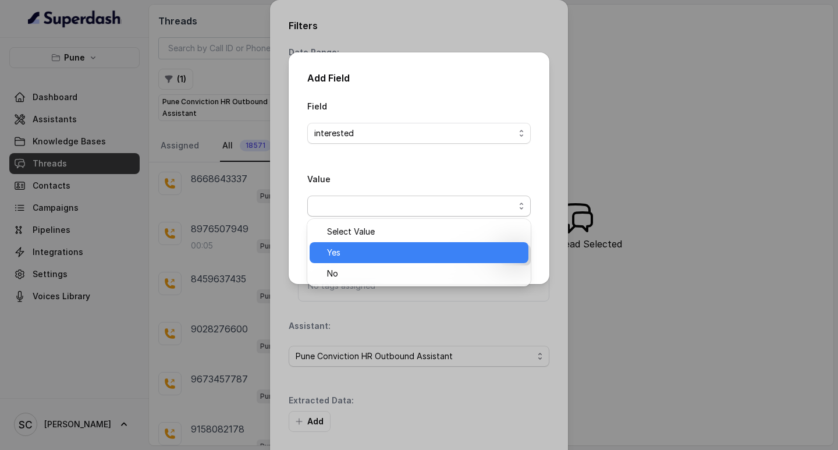
click at [351, 249] on span "Yes" at bounding box center [424, 253] width 194 height 14
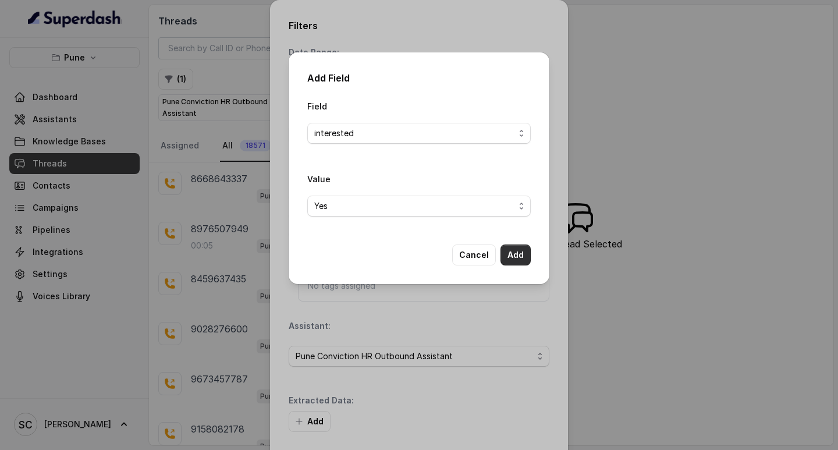
click at [517, 250] on button "Add" at bounding box center [516, 254] width 30 height 21
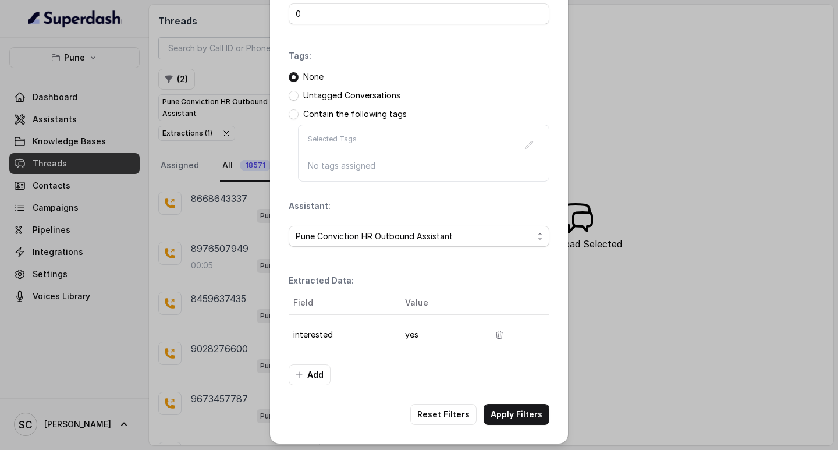
scroll to position [123, 0]
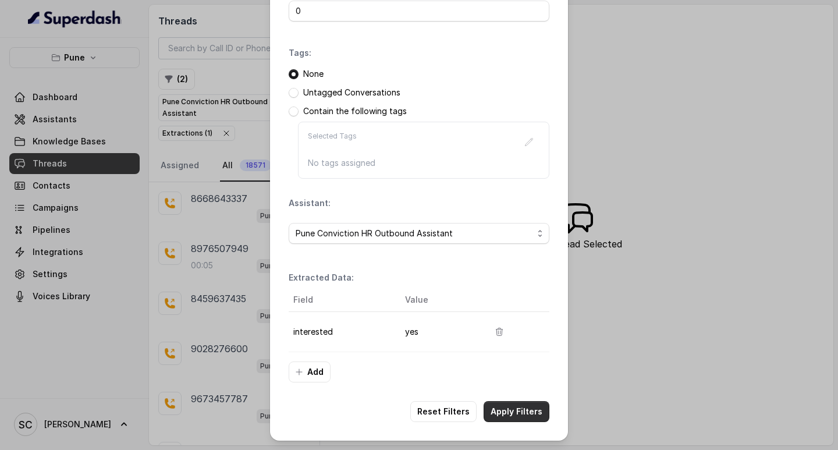
click at [512, 415] on button "Apply Filters" at bounding box center [517, 411] width 66 height 21
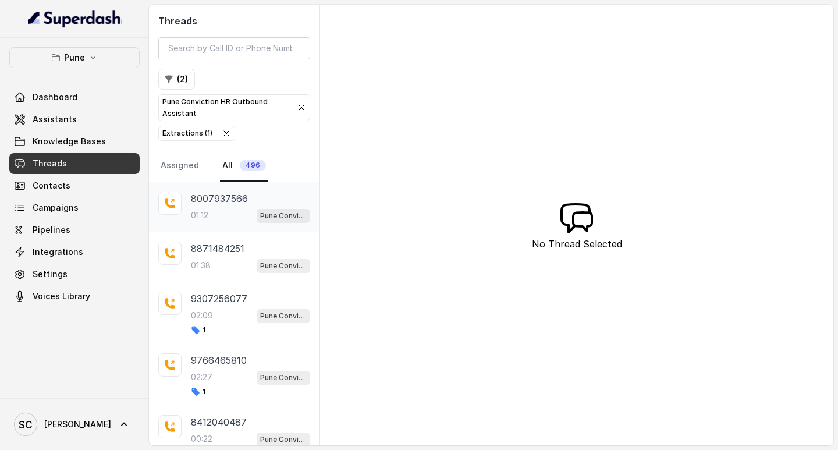
drag, startPoint x: 208, startPoint y: 214, endPoint x: 271, endPoint y: 209, distance: 62.5
click at [208, 213] on p "01:12" at bounding box center [199, 216] width 17 height 12
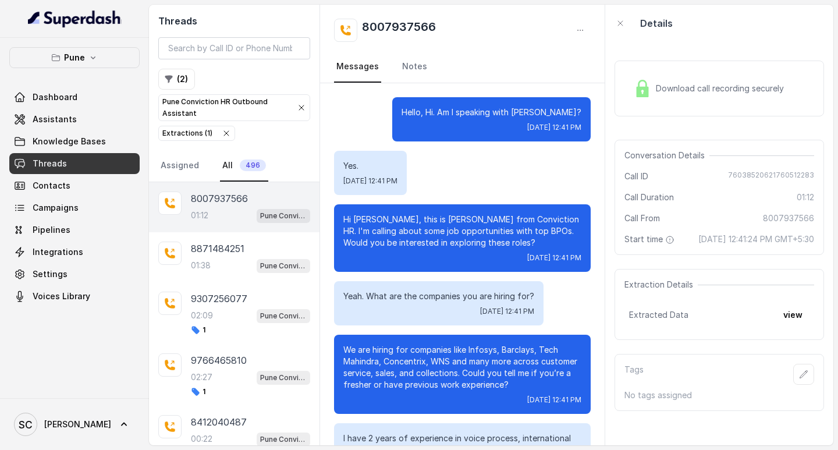
scroll to position [488, 0]
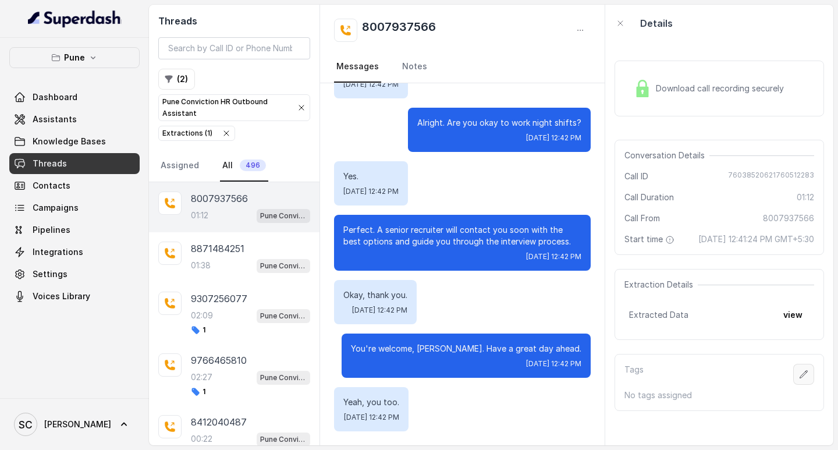
click at [798, 378] on button "button" at bounding box center [803, 374] width 21 height 21
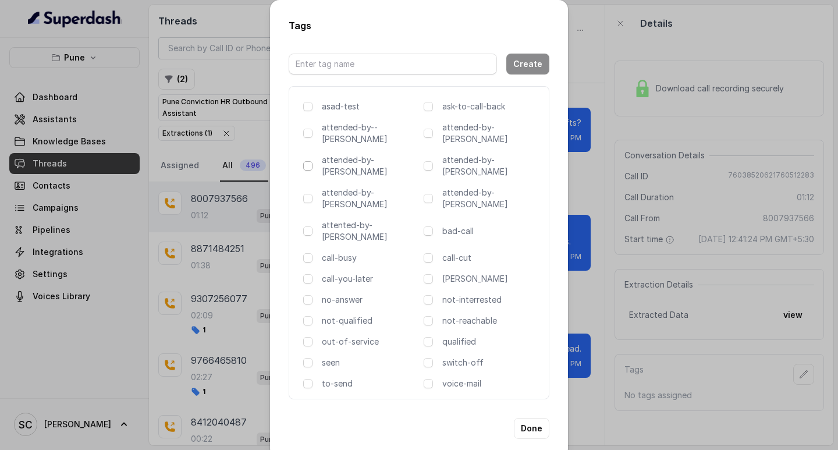
click at [310, 161] on span at bounding box center [307, 165] width 9 height 9
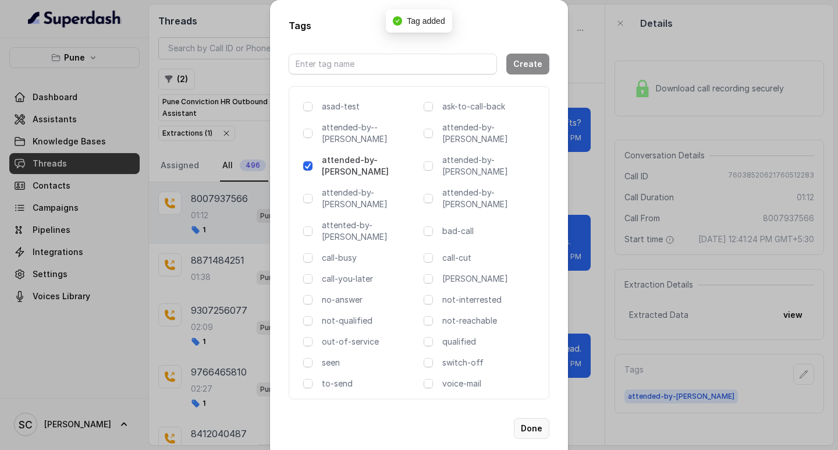
drag, startPoint x: 534, startPoint y: 392, endPoint x: 540, endPoint y: 382, distance: 11.3
click at [534, 418] on button "Done" at bounding box center [532, 428] width 36 height 21
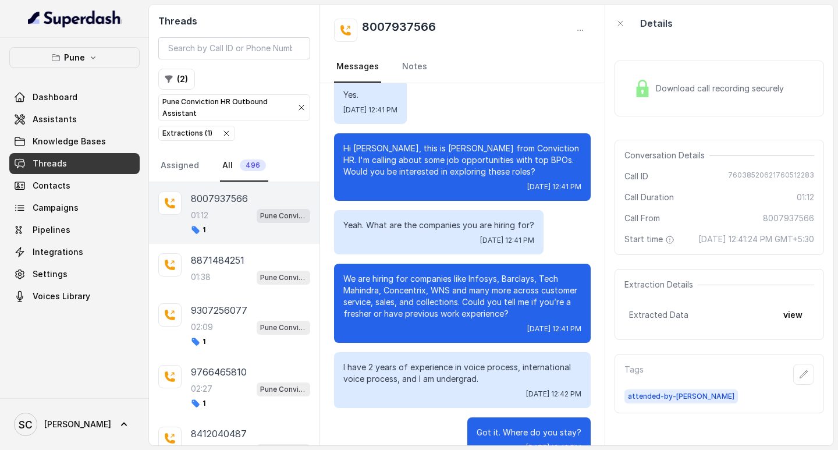
scroll to position [0, 0]
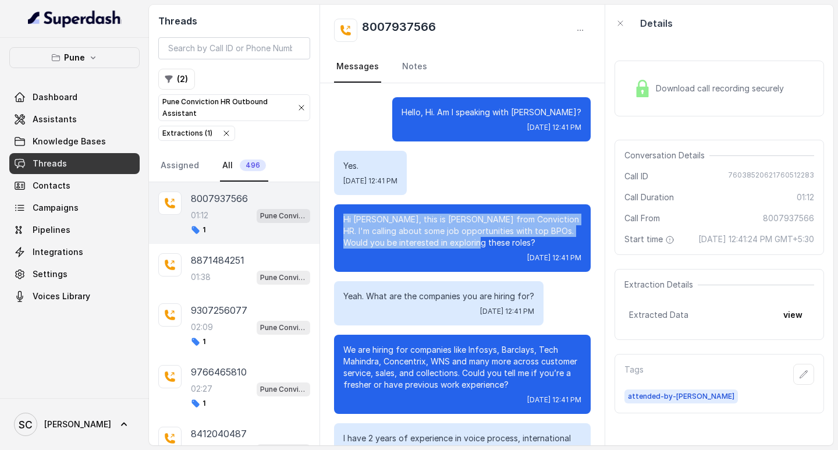
drag, startPoint x: 342, startPoint y: 218, endPoint x: 507, endPoint y: 243, distance: 167.2
click at [507, 243] on div "Hi Saniya, this is Monica from Conviction HR. I'm calling about some job opport…" at bounding box center [462, 238] width 257 height 68
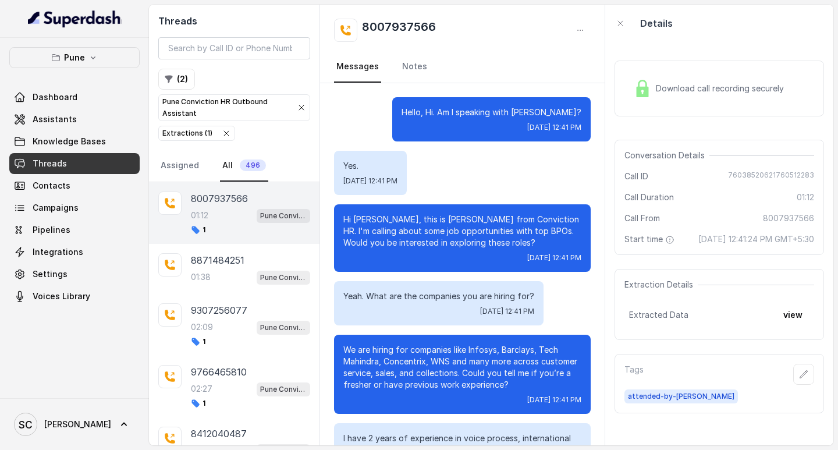
click at [491, 250] on div "Hi Saniya, this is Monica from Conviction HR. I'm calling about some job opport…" at bounding box center [462, 238] width 257 height 68
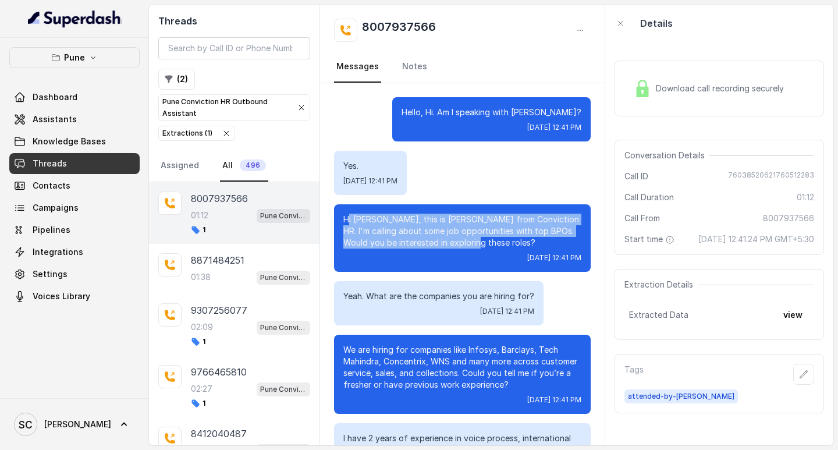
drag, startPoint x: 485, startPoint y: 240, endPoint x: 350, endPoint y: 214, distance: 138.1
click at [350, 214] on p "Hi Saniya, this is Monica from Conviction HR. I'm calling about some job opport…" at bounding box center [462, 231] width 238 height 35
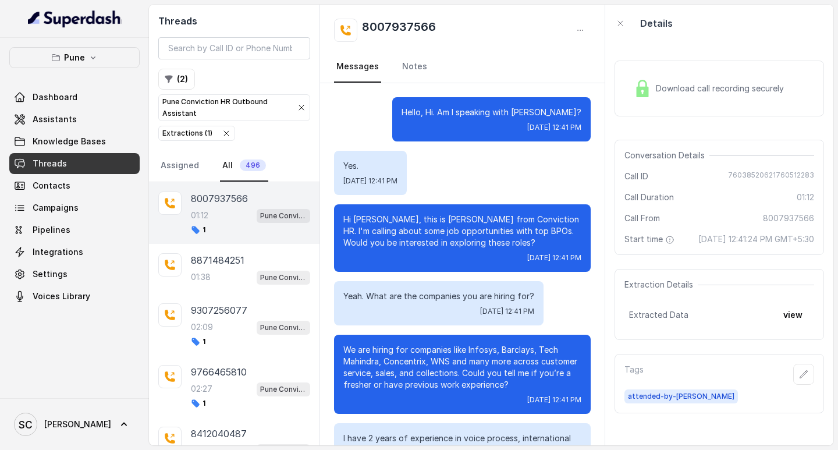
click at [379, 261] on div "Wed, Oct 15, 2025, 12:41 PM" at bounding box center [462, 257] width 238 height 9
drag, startPoint x: 431, startPoint y: 112, endPoint x: 580, endPoint y: 114, distance: 149.0
click at [580, 114] on div "Hello, Hi. Am I speaking with Saniya? Wed, Oct 15, 2025, 12:41 PM" at bounding box center [491, 119] width 198 height 44
click at [574, 113] on div "Hello, Hi. Am I speaking with Saniya? Wed, Oct 15, 2025, 12:41 PM" at bounding box center [491, 119] width 198 height 44
drag, startPoint x: 432, startPoint y: 109, endPoint x: 576, endPoint y: 132, distance: 145.5
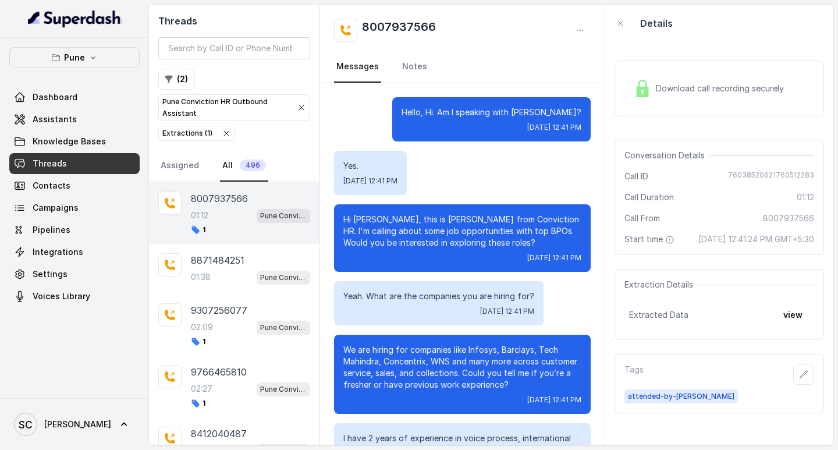
click at [575, 135] on div "Hello, Hi. Am I speaking with Saniya? Wed, Oct 15, 2025, 12:41 PM" at bounding box center [491, 119] width 198 height 44
click at [576, 132] on div "Hello, Hi. Am I speaking with Saniya? Wed, Oct 15, 2025, 12:41 PM" at bounding box center [491, 119] width 198 height 44
drag, startPoint x: 345, startPoint y: 164, endPoint x: 438, endPoint y: 183, distance: 95.1
click at [407, 183] on div "Yes. Wed, Oct 15, 2025, 12:41 PM" at bounding box center [370, 173] width 73 height 44
click at [407, 180] on div "Yes. Wed, Oct 15, 2025, 12:41 PM" at bounding box center [370, 173] width 73 height 44
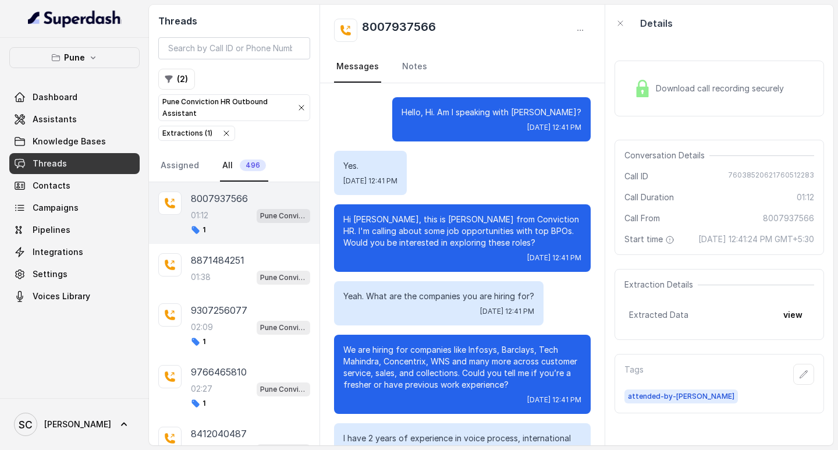
click at [340, 162] on div "Yes. Wed, Oct 15, 2025, 12:41 PM" at bounding box center [370, 173] width 73 height 44
drag, startPoint x: 340, startPoint y: 162, endPoint x: 452, endPoint y: 179, distance: 112.3
click at [452, 179] on div "Yes. Wed, Oct 15, 2025, 12:41 PM" at bounding box center [462, 173] width 257 height 44
drag, startPoint x: 428, startPoint y: 113, endPoint x: 570, endPoint y: 260, distance: 204.1
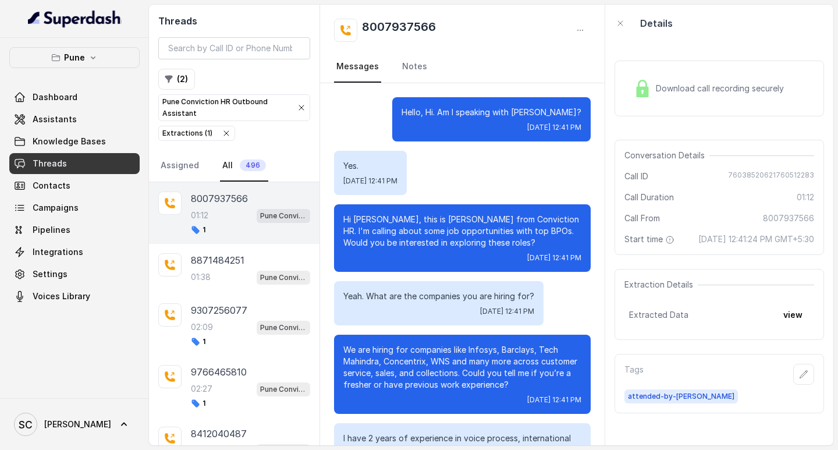
click at [574, 260] on div "Hi Saniya, this is Monica from Conviction HR. I'm calling about some job opport…" at bounding box center [462, 238] width 257 height 68
drag, startPoint x: 339, startPoint y: 219, endPoint x: 580, endPoint y: 259, distance: 244.3
click at [580, 260] on div "Hi Saniya, this is Monica from Conviction HR. I'm calling about some job opport…" at bounding box center [462, 238] width 257 height 68
click at [577, 258] on div "Hi Saniya, this is Monica from Conviction HR. I'm calling about some job opport…" at bounding box center [462, 238] width 257 height 68
drag, startPoint x: 340, startPoint y: 218, endPoint x: 579, endPoint y: 261, distance: 242.5
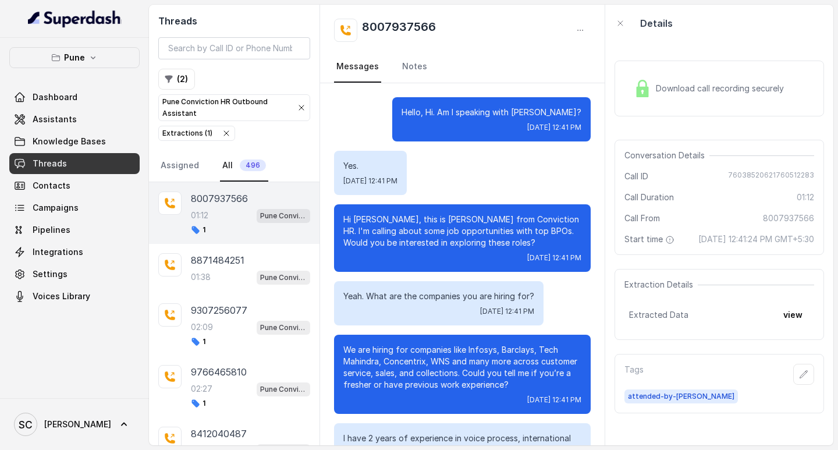
click at [579, 261] on div "Hi Saniya, this is Monica from Conviction HR. I'm calling about some job opport…" at bounding box center [462, 238] width 257 height 68
click at [578, 260] on div "Hi Saniya, this is Monica from Conviction HR. I'm calling about some job opport…" at bounding box center [462, 238] width 257 height 68
drag, startPoint x: 340, startPoint y: 216, endPoint x: 576, endPoint y: 257, distance: 239.1
click at [576, 257] on div "Hi Saniya, this is Monica from Conviction HR. I'm calling about some job opport…" at bounding box center [462, 238] width 257 height 68
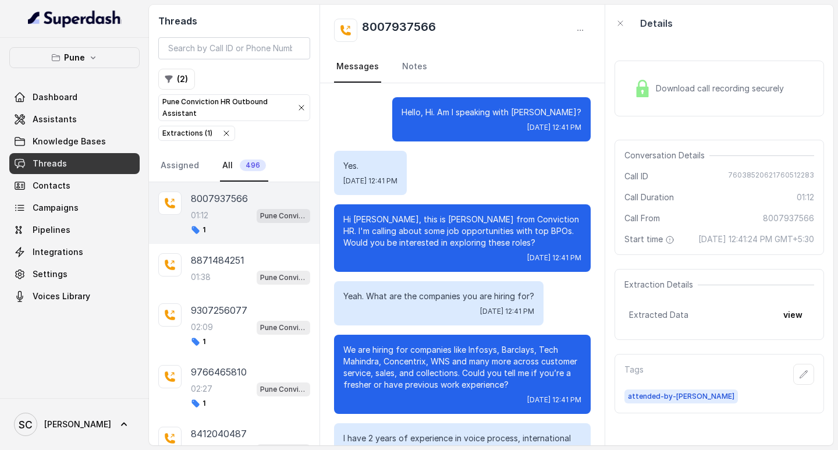
drag, startPoint x: 340, startPoint y: 215, endPoint x: 573, endPoint y: 258, distance: 236.8
click at [576, 260] on div "Hi Saniya, this is Monica from Conviction HR. I'm calling about some job opport…" at bounding box center [462, 238] width 257 height 68
click at [345, 218] on p "Hi Saniya, this is Monica from Conviction HR. I'm calling about some job opport…" at bounding box center [462, 231] width 238 height 35
click at [342, 218] on div "Hi Saniya, this is Monica from Conviction HR. I'm calling about some job opport…" at bounding box center [462, 238] width 257 height 68
drag, startPoint x: 341, startPoint y: 214, endPoint x: 581, endPoint y: 253, distance: 242.8
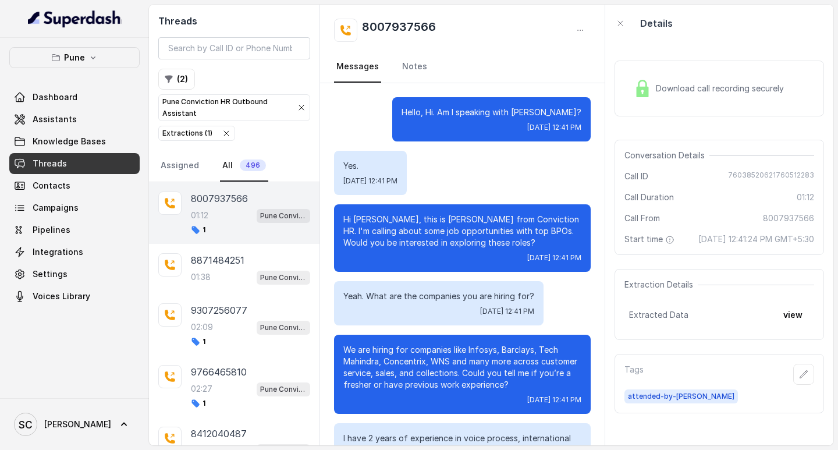
click at [581, 253] on div "Hi Saniya, this is Monica from Conviction HR. I'm calling about some job opport…" at bounding box center [462, 238] width 257 height 68
click at [574, 254] on div "Hi Saniya, this is Monica from Conviction HR. I'm calling about some job opport…" at bounding box center [462, 238] width 257 height 68
drag, startPoint x: 577, startPoint y: 257, endPoint x: 340, endPoint y: 221, distance: 239.7
click at [340, 221] on div "Hi Saniya, this is Monica from Conviction HR. I'm calling about some job opport…" at bounding box center [462, 238] width 257 height 68
click at [340, 214] on div "Hi Saniya, this is Monica from Conviction HR. I'm calling about some job opport…" at bounding box center [462, 238] width 257 height 68
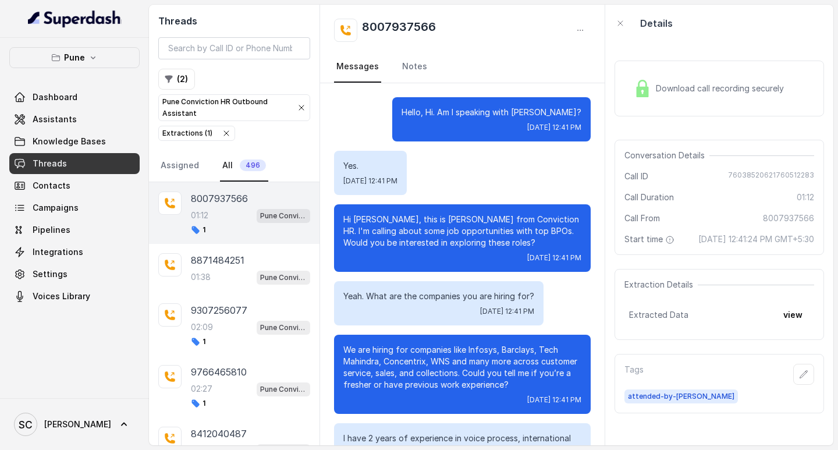
drag, startPoint x: 340, startPoint y: 215, endPoint x: 572, endPoint y: 262, distance: 235.7
drag, startPoint x: 343, startPoint y: 294, endPoint x: 576, endPoint y: 401, distance: 255.5
click at [576, 400] on div "We are hiring for companies like Infosys, Barclays, Tech Mahindra, Concentrix, …" at bounding box center [462, 374] width 257 height 79
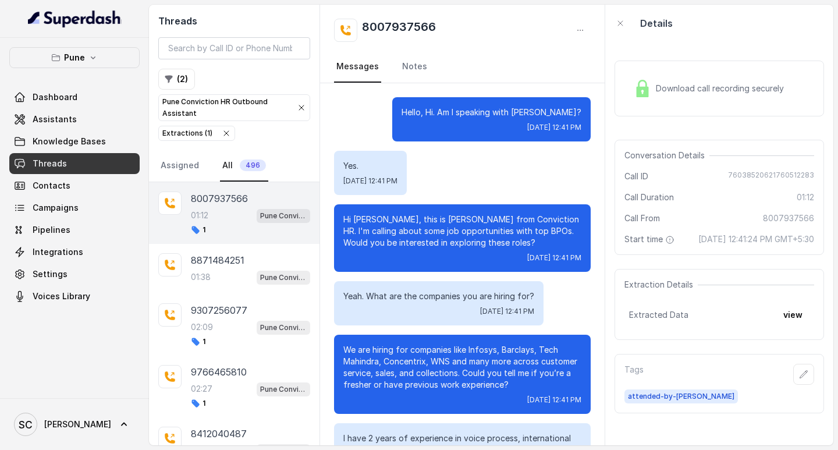
drag, startPoint x: 341, startPoint y: 289, endPoint x: 576, endPoint y: 402, distance: 260.0
click at [574, 400] on div "We are hiring for companies like Infosys, Barclays, Tech Mahindra, Concentrix, …" at bounding box center [462, 374] width 257 height 79
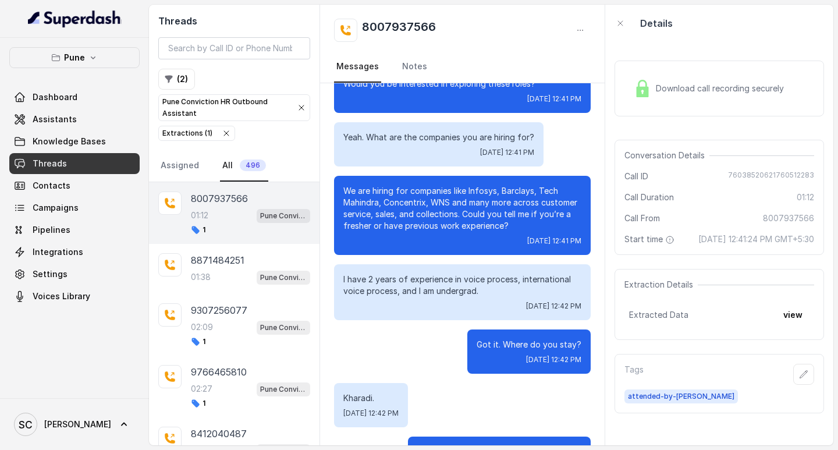
scroll to position [175, 0]
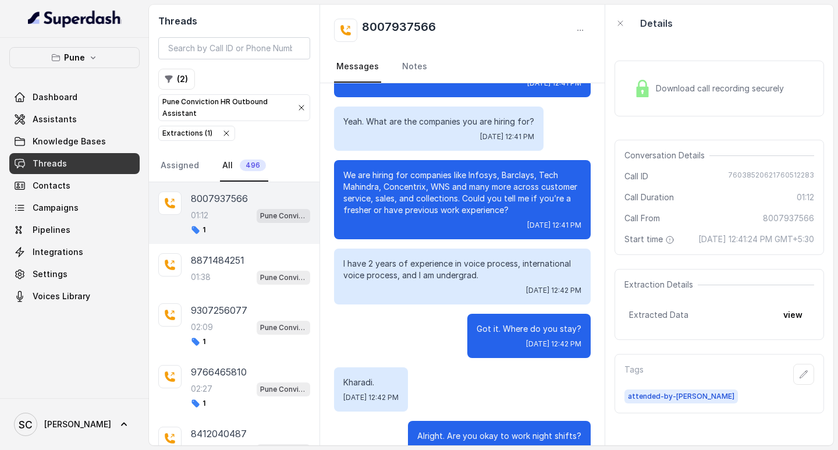
drag, startPoint x: 343, startPoint y: 262, endPoint x: 570, endPoint y: 344, distance: 241.7
click at [570, 348] on div "Hello, Hi. Am I speaking with Saniya? Wed, Oct 15, 2025, 12:41 PM Yes. Wed, Oct…" at bounding box center [462, 334] width 285 height 850
click at [573, 346] on div "Got it. Where do you stay? Wed, Oct 15, 2025, 12:42 PM" at bounding box center [528, 336] width 123 height 44
drag, startPoint x: 339, startPoint y: 263, endPoint x: 552, endPoint y: 410, distance: 259.4
click at [552, 410] on div "Hello, Hi. Am I speaking with Saniya? Wed, Oct 15, 2025, 12:41 PM Yes. Wed, Oct…" at bounding box center [462, 334] width 285 height 850
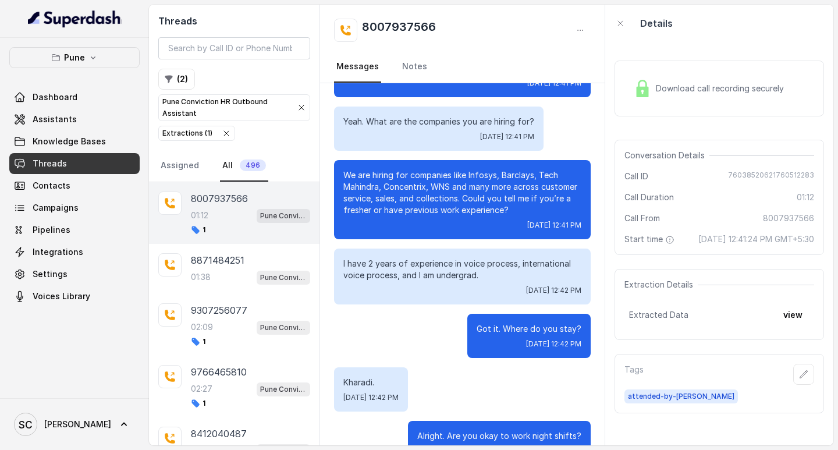
click at [408, 396] on div "Kharadi. Wed, Oct 15, 2025, 12:42 PM" at bounding box center [371, 389] width 74 height 44
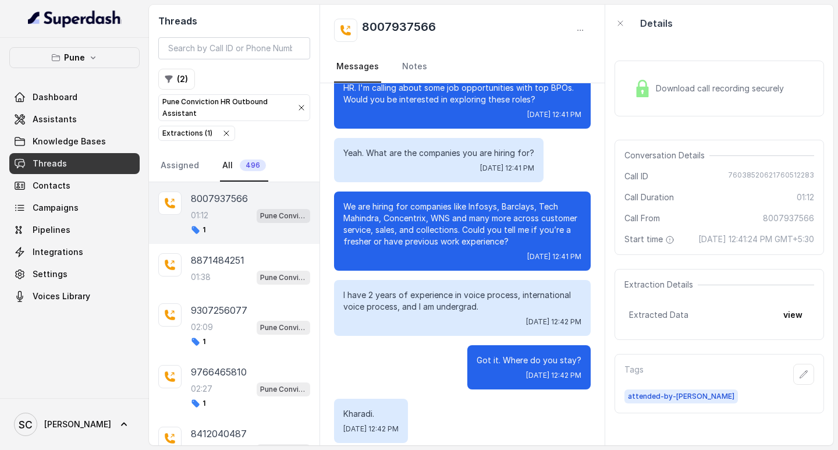
scroll to position [116, 0]
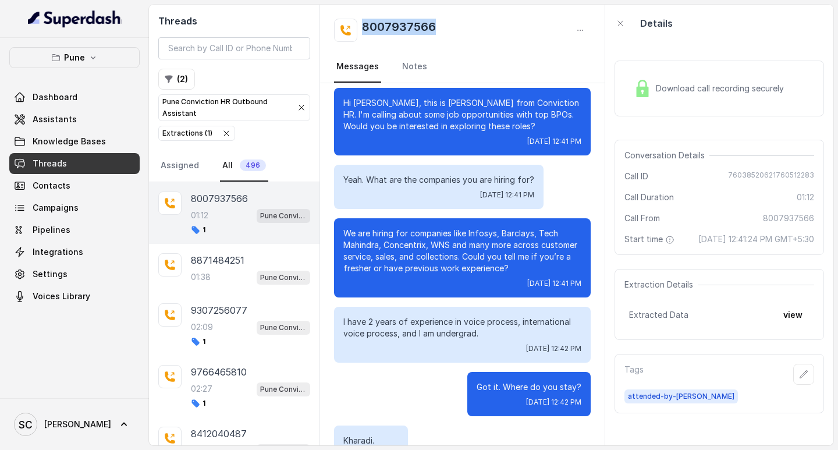
drag, startPoint x: 361, startPoint y: 26, endPoint x: 456, endPoint y: 27, distance: 94.9
click at [456, 27] on div "8007937566" at bounding box center [462, 30] width 257 height 23
copy h2 "8007937566"
click at [799, 379] on icon "button" at bounding box center [803, 374] width 9 height 9
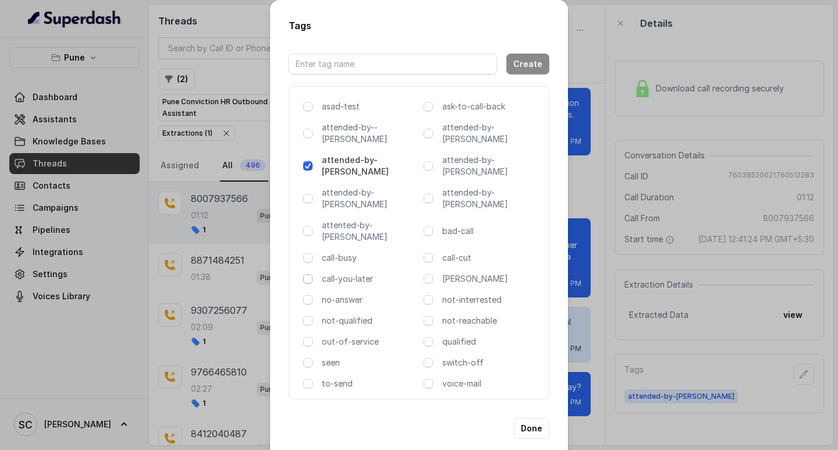
click at [311, 274] on span at bounding box center [307, 278] width 9 height 9
click at [535, 418] on button "Done" at bounding box center [532, 428] width 36 height 21
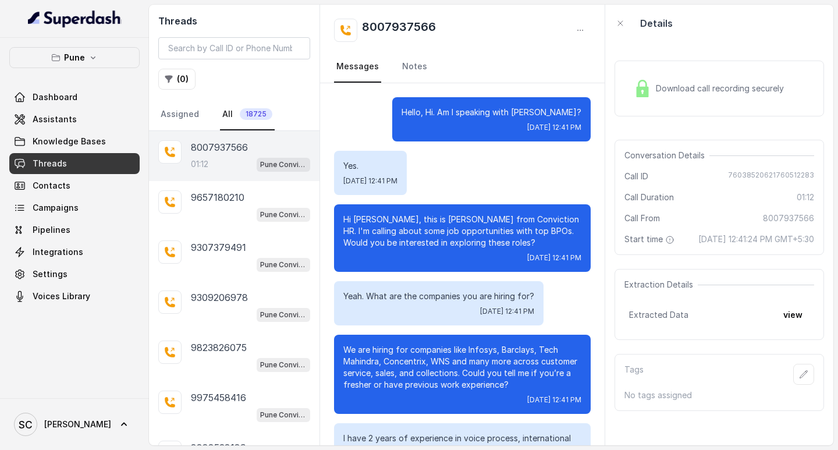
scroll to position [488, 0]
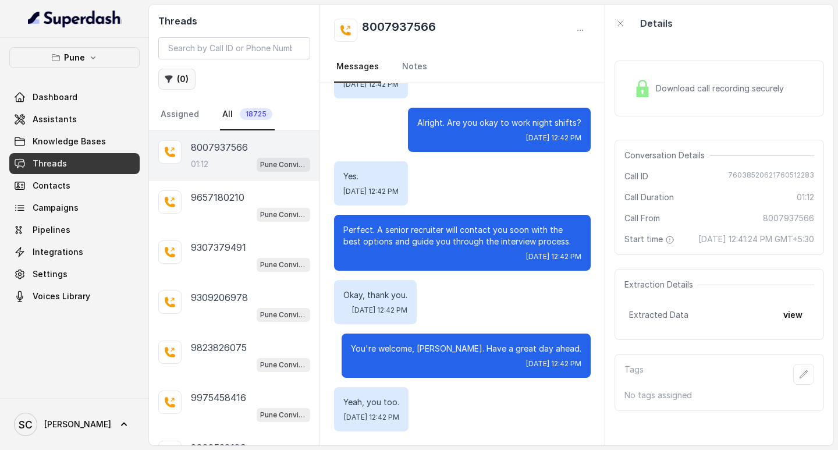
click at [168, 81] on icon "button" at bounding box center [168, 78] width 9 height 9
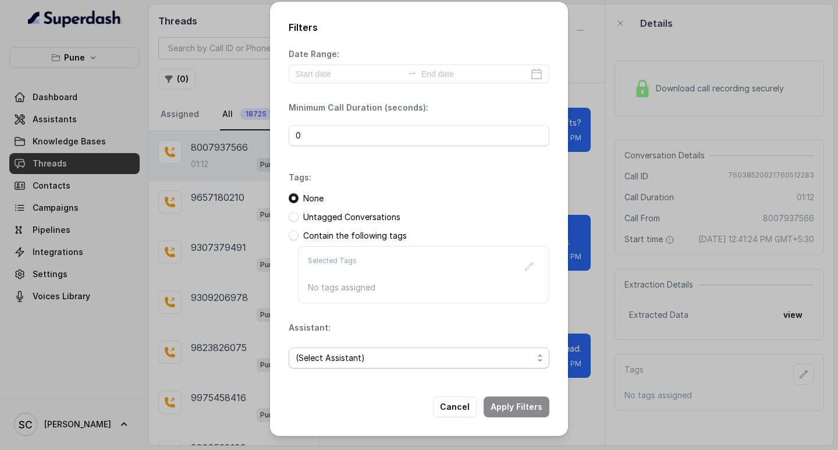
click at [335, 360] on span "(Select Assistant)" at bounding box center [414, 358] width 237 height 14
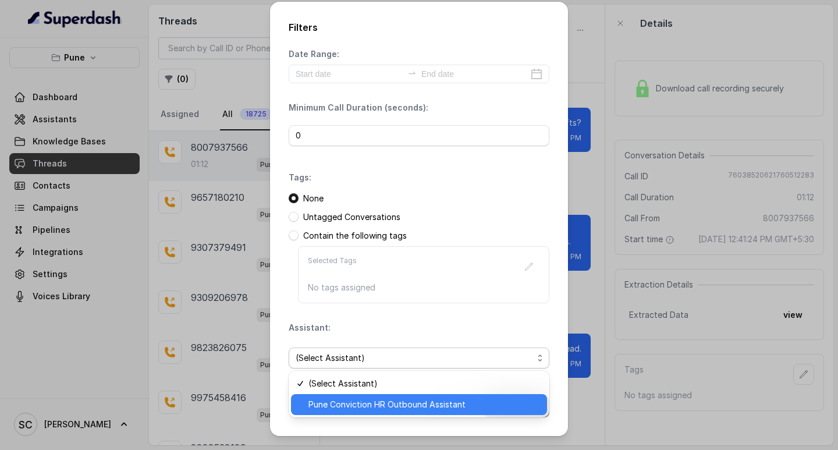
click at [353, 397] on div "Pune Conviction HR Outbound Assistant" at bounding box center [419, 404] width 256 height 21
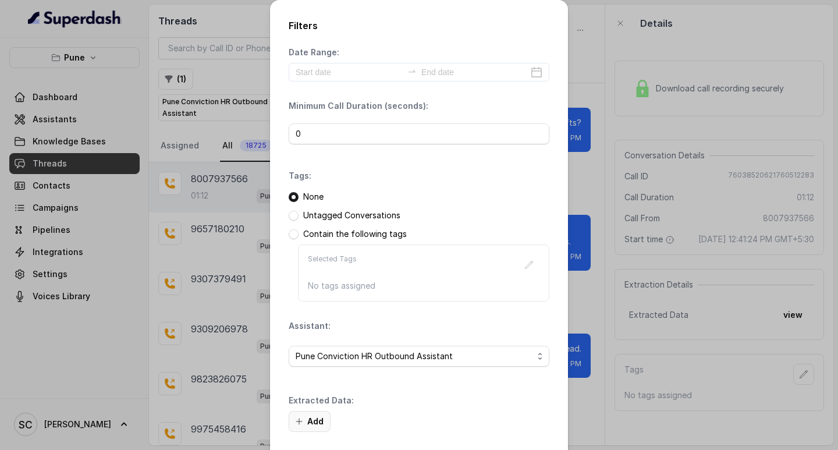
click at [296, 419] on icon "button" at bounding box center [299, 421] width 6 height 6
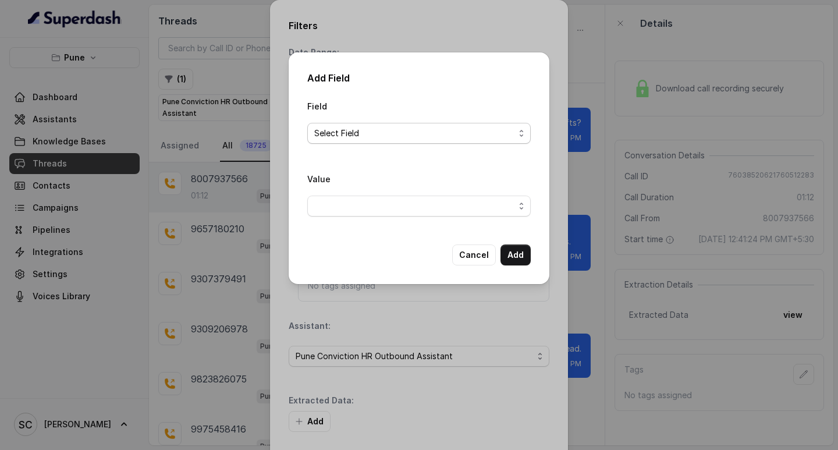
click at [343, 136] on span "Select Field" at bounding box center [414, 133] width 200 height 14
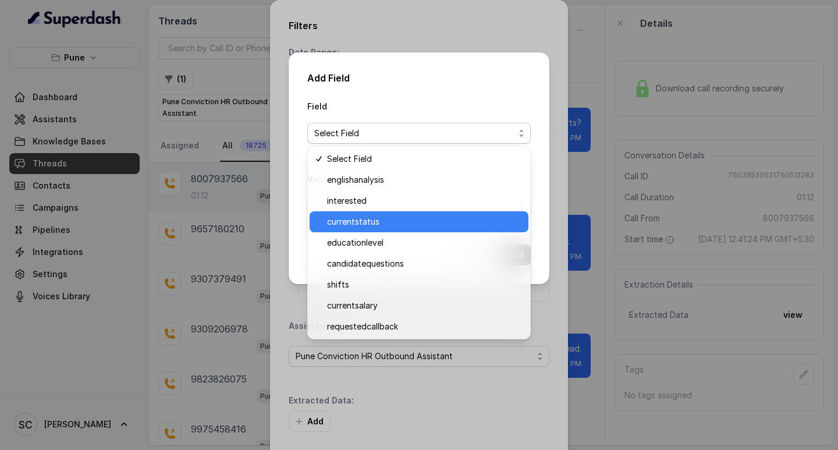
click at [360, 212] on div "currentstatus" at bounding box center [419, 221] width 219 height 21
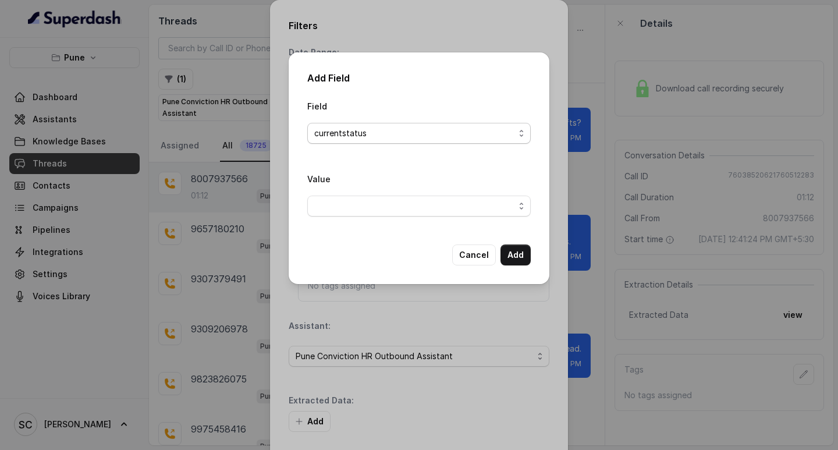
click at [342, 132] on span "currentstatus" at bounding box center [414, 133] width 200 height 14
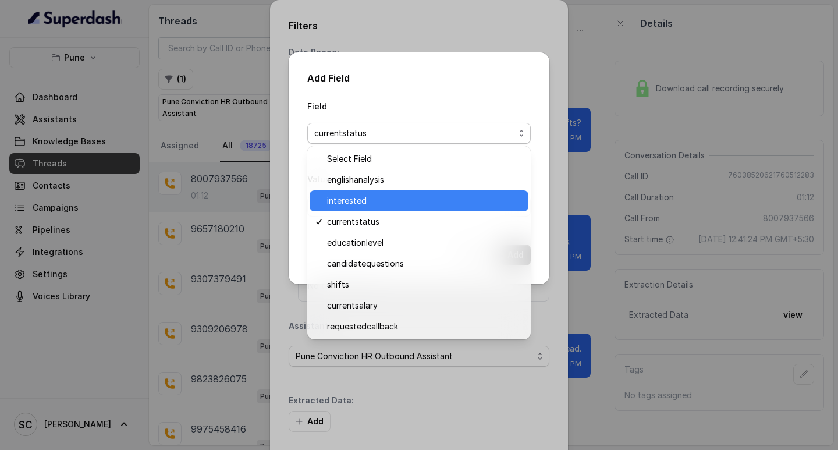
click at [358, 191] on div "interested" at bounding box center [419, 200] width 219 height 21
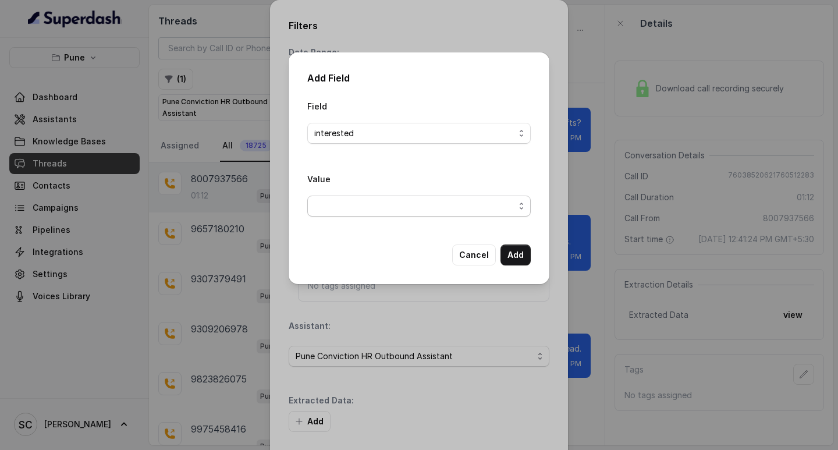
drag, startPoint x: 357, startPoint y: 207, endPoint x: 357, endPoint y: 215, distance: 8.2
click at [356, 207] on span "button" at bounding box center [418, 206] width 223 height 21
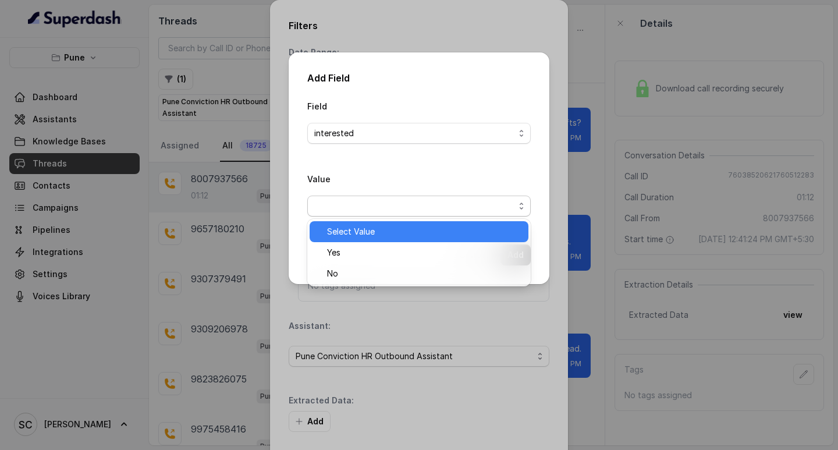
click at [359, 242] on div "Select Value Yes No" at bounding box center [418, 253] width 223 height 68
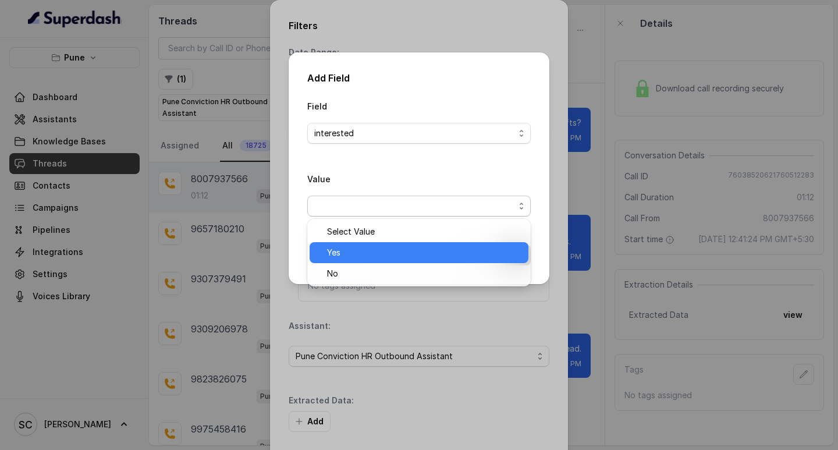
click at [358, 250] on span "Yes" at bounding box center [424, 253] width 194 height 14
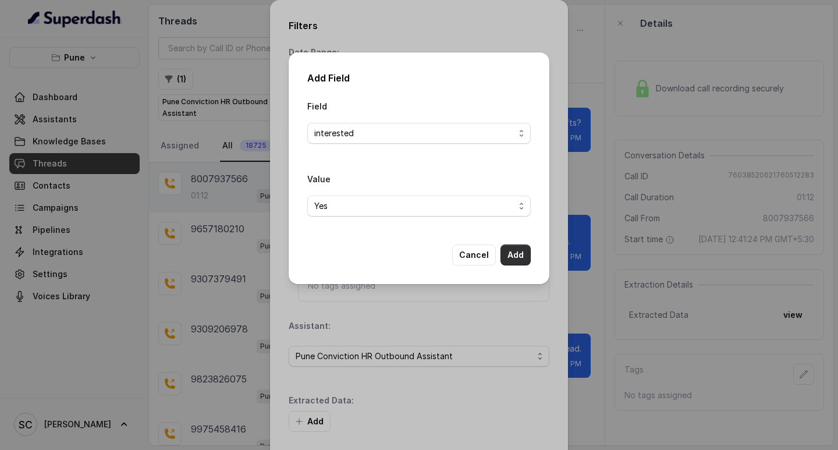
click at [511, 254] on button "Add" at bounding box center [516, 254] width 30 height 21
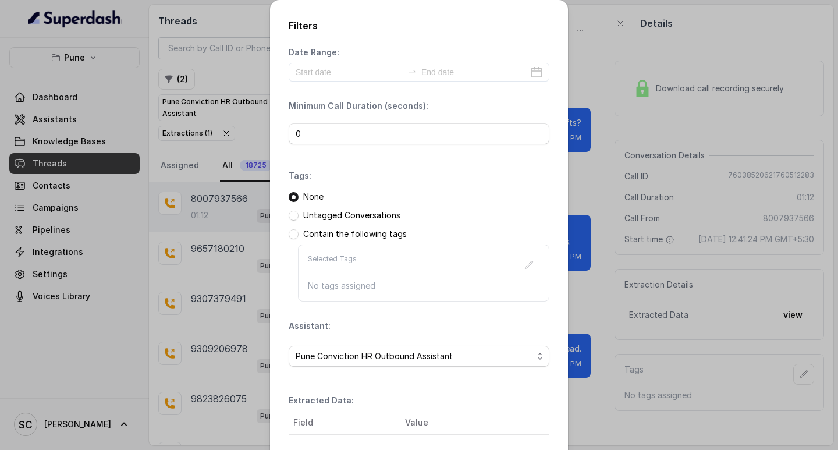
scroll to position [123, 0]
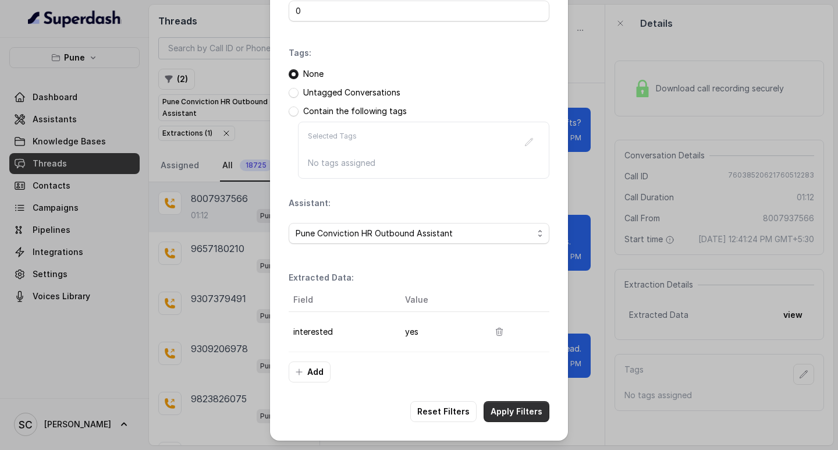
click at [522, 405] on button "Apply Filters" at bounding box center [517, 411] width 66 height 21
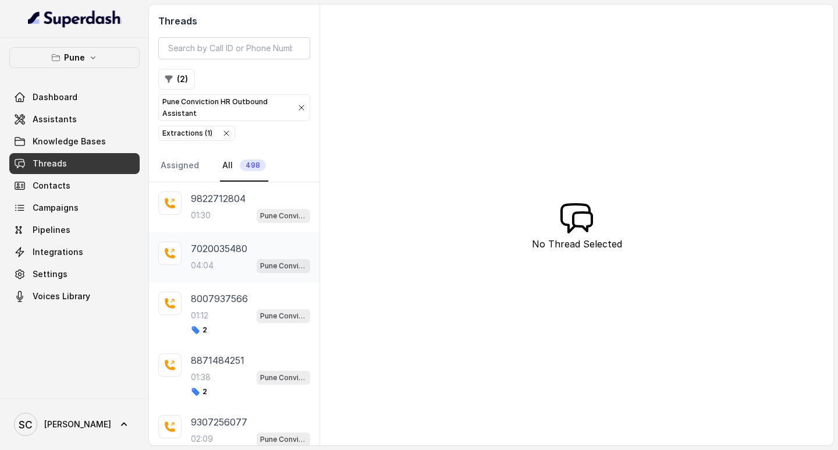
click at [206, 253] on p "7020035480" at bounding box center [219, 249] width 56 height 14
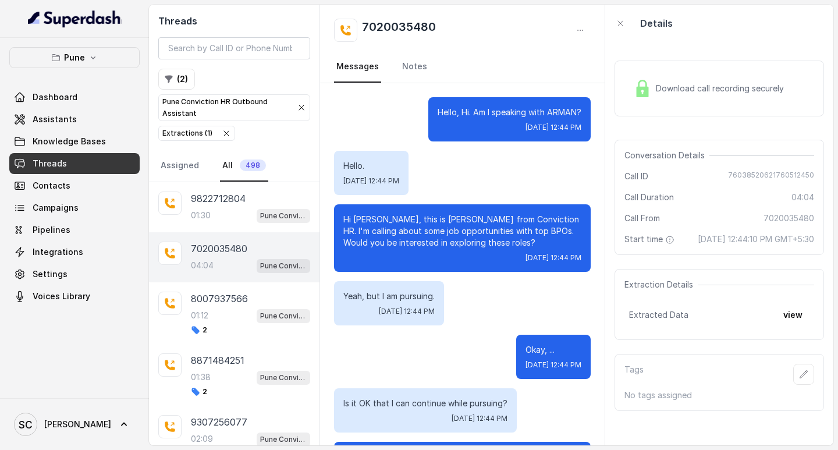
scroll to position [2878, 0]
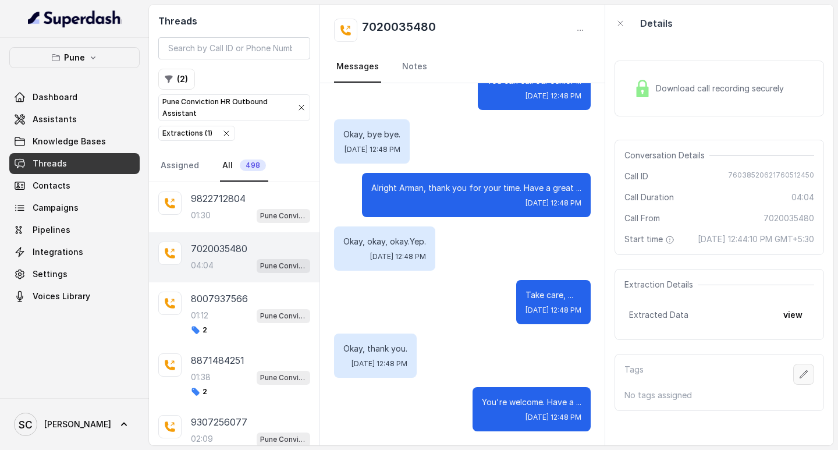
click at [799, 379] on icon "button" at bounding box center [803, 374] width 9 height 9
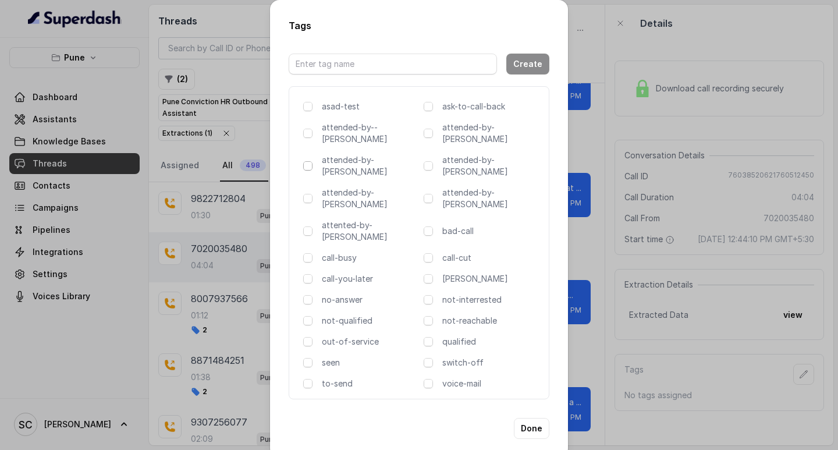
drag, startPoint x: 309, startPoint y: 155, endPoint x: 425, endPoint y: 247, distance: 148.3
click at [310, 161] on span at bounding box center [307, 165] width 9 height 9
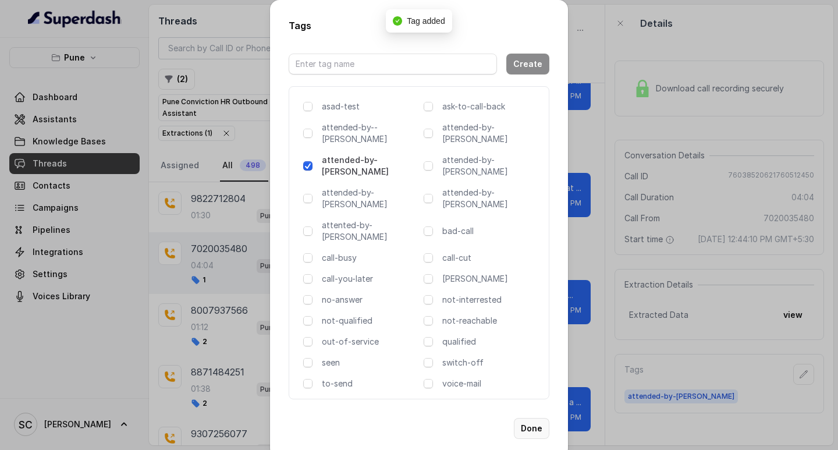
click at [535, 418] on button "Done" at bounding box center [532, 428] width 36 height 21
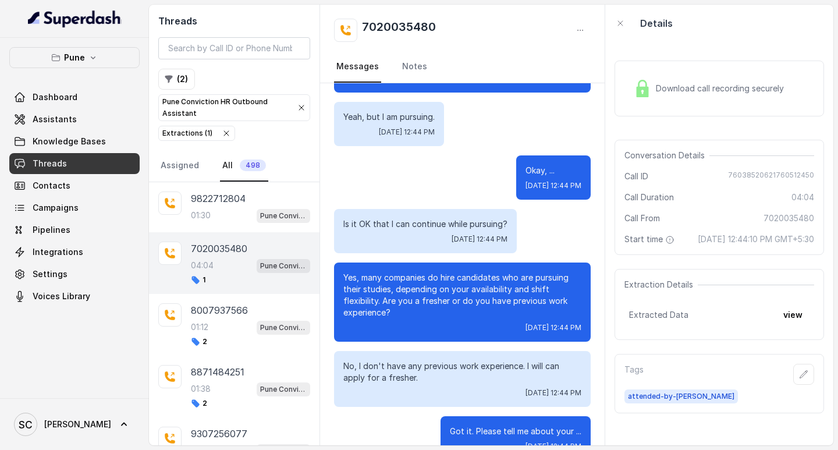
scroll to position [0, 0]
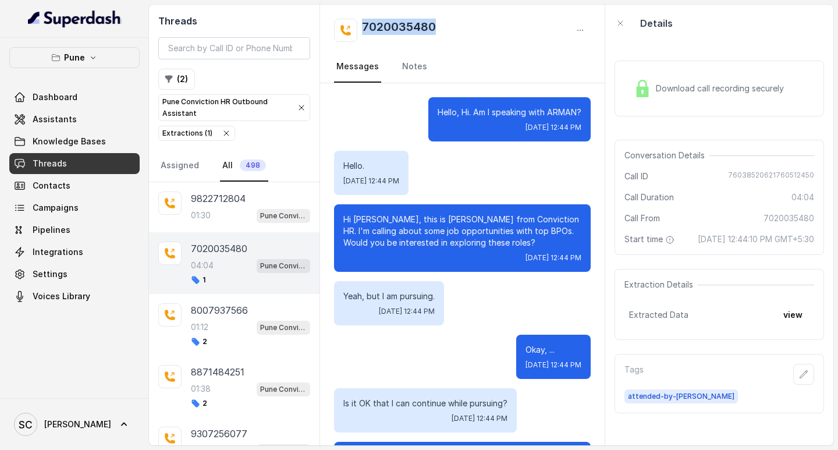
drag, startPoint x: 361, startPoint y: 21, endPoint x: 485, endPoint y: 19, distance: 124.0
click at [485, 19] on div "7020035480" at bounding box center [462, 30] width 257 height 23
copy h2 "7020035480"
click at [799, 379] on icon "button" at bounding box center [803, 374] width 9 height 9
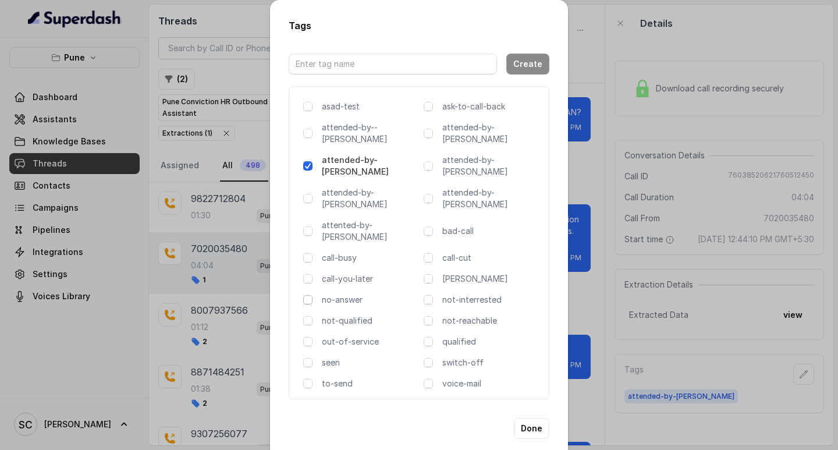
click at [311, 295] on span at bounding box center [307, 299] width 9 height 9
click at [531, 418] on button "Done" at bounding box center [532, 428] width 36 height 21
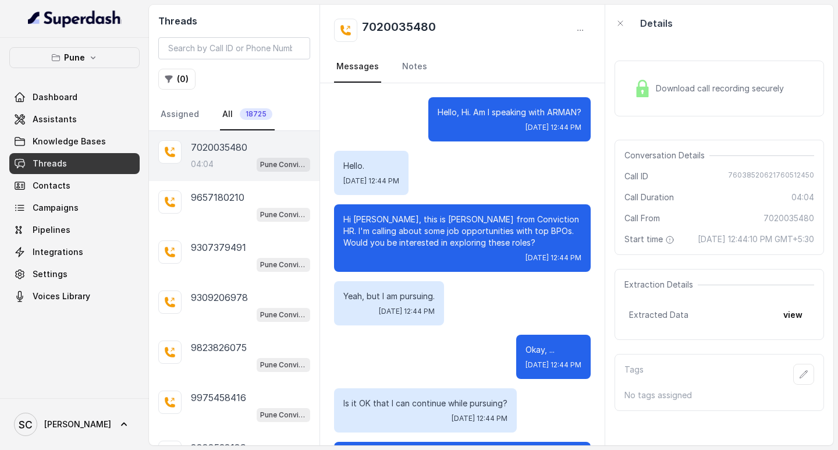
scroll to position [2878, 0]
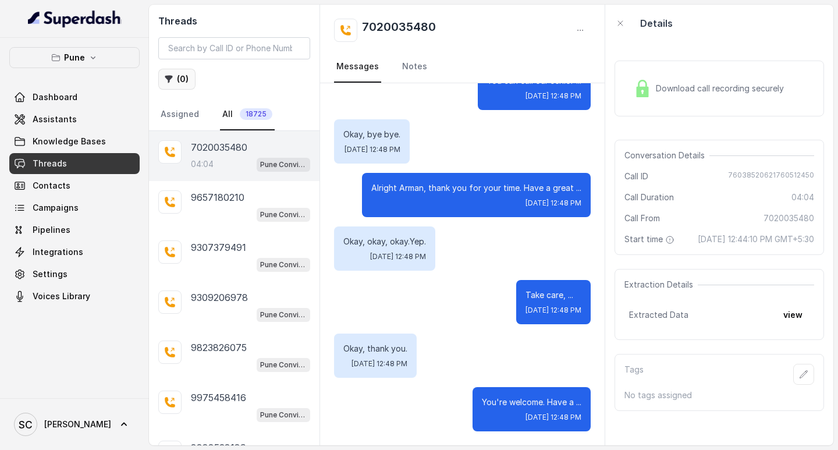
click at [182, 73] on button "( 0 )" at bounding box center [176, 79] width 37 height 21
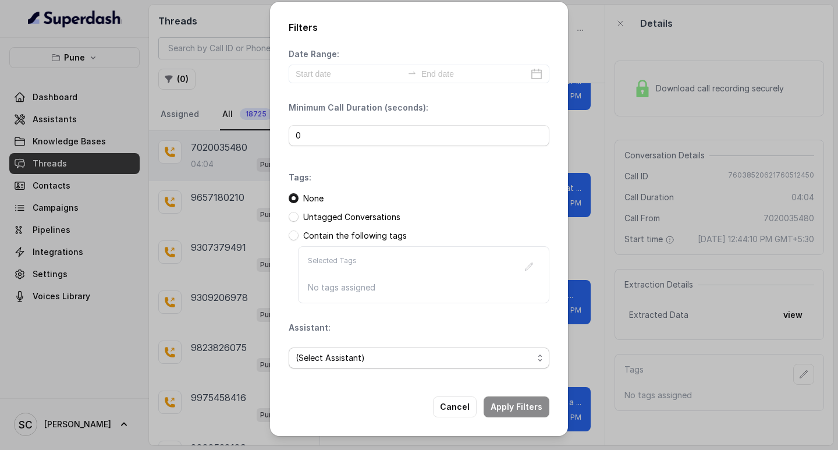
click at [324, 354] on span "(Select Assistant)" at bounding box center [414, 358] width 237 height 14
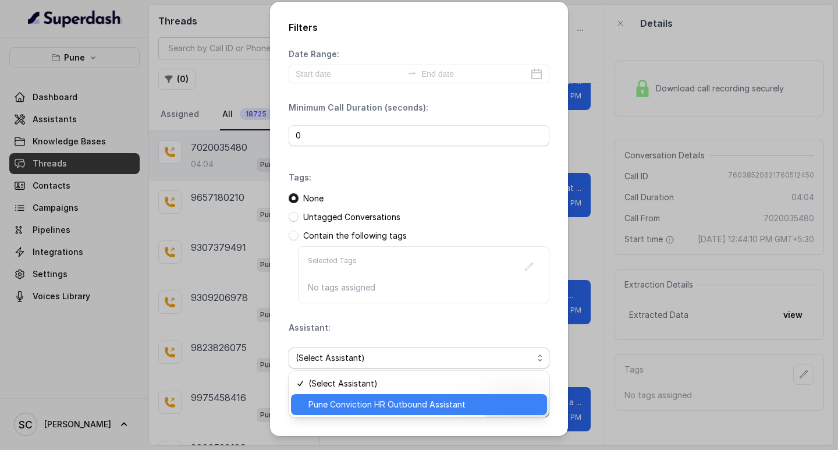
drag, startPoint x: 338, startPoint y: 404, endPoint x: 358, endPoint y: 389, distance: 25.8
click at [336, 403] on span "Pune Conviction HR Outbound Assistant" at bounding box center [424, 404] width 232 height 14
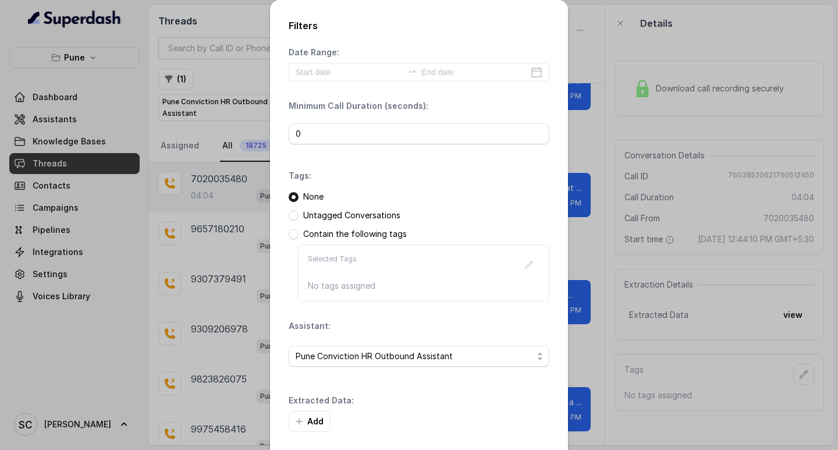
scroll to position [49, 0]
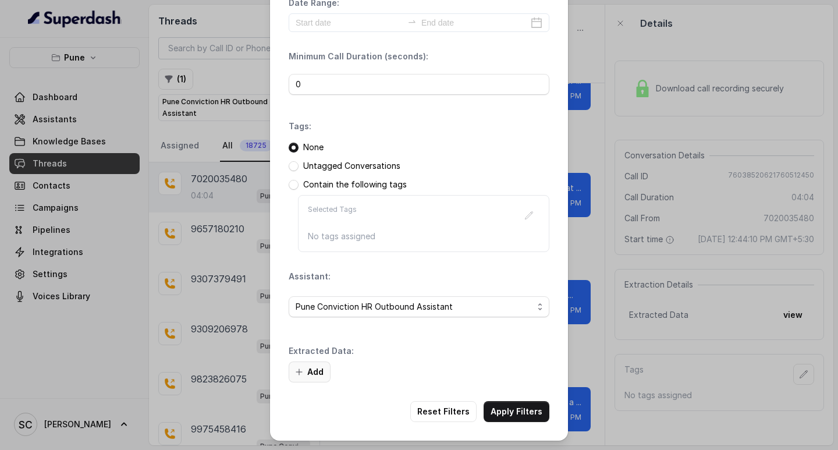
click at [315, 369] on button "Add" at bounding box center [310, 371] width 42 height 21
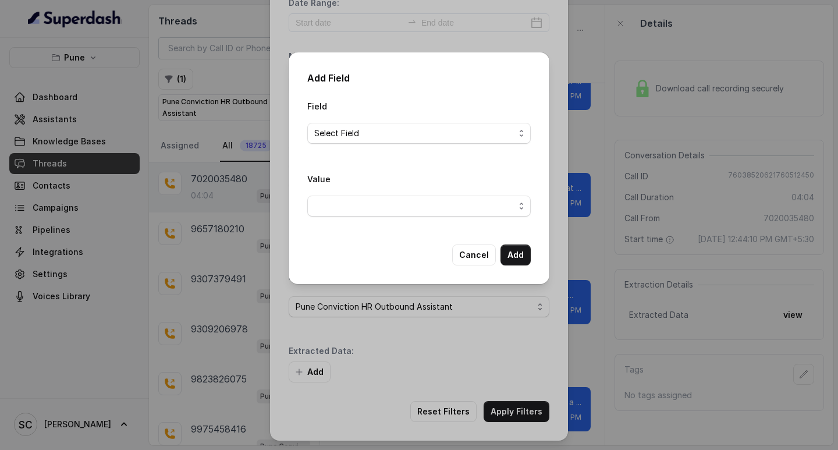
click at [336, 136] on span "Select Field" at bounding box center [414, 133] width 200 height 14
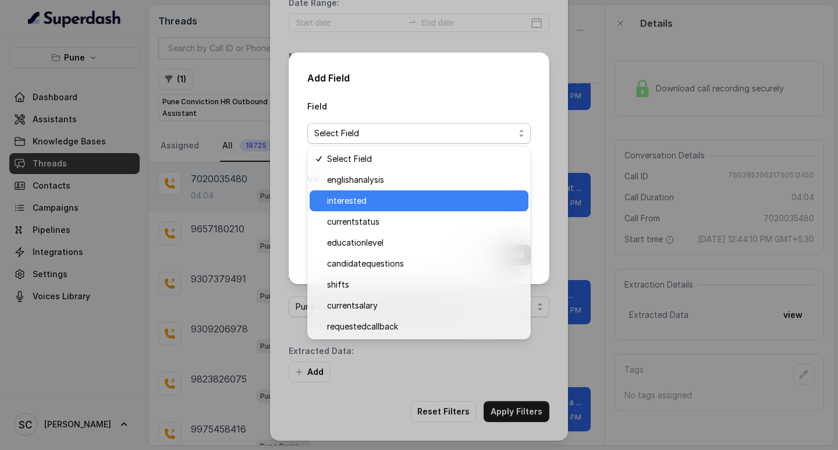
click at [353, 198] on span "interested" at bounding box center [424, 201] width 194 height 14
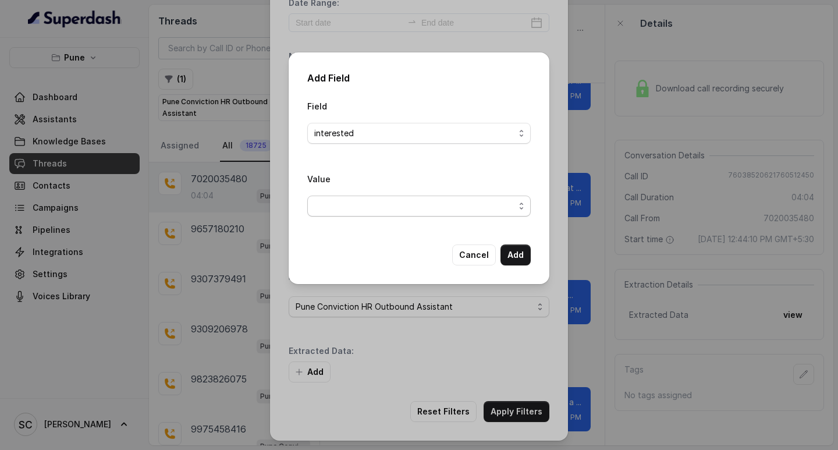
click at [353, 202] on span "button" at bounding box center [418, 206] width 223 height 21
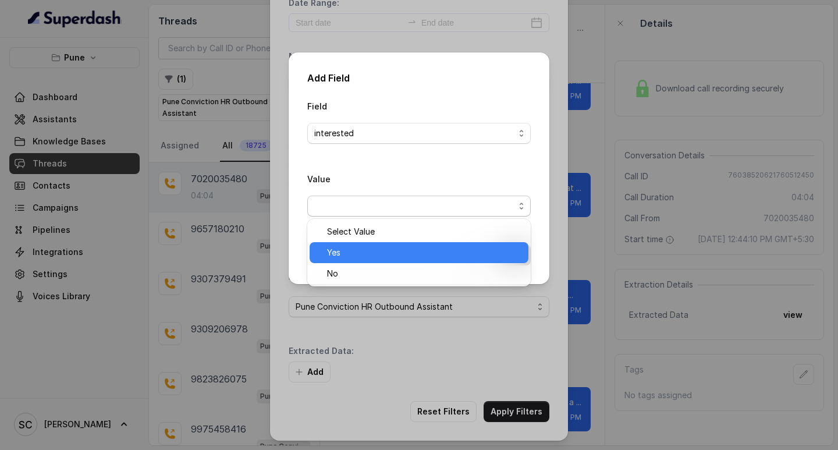
click at [345, 247] on span "Yes" at bounding box center [424, 253] width 194 height 14
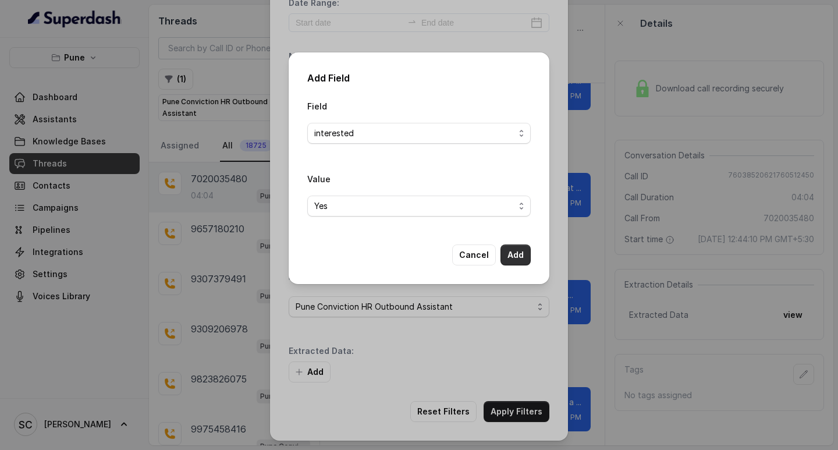
click at [512, 258] on button "Add" at bounding box center [516, 254] width 30 height 21
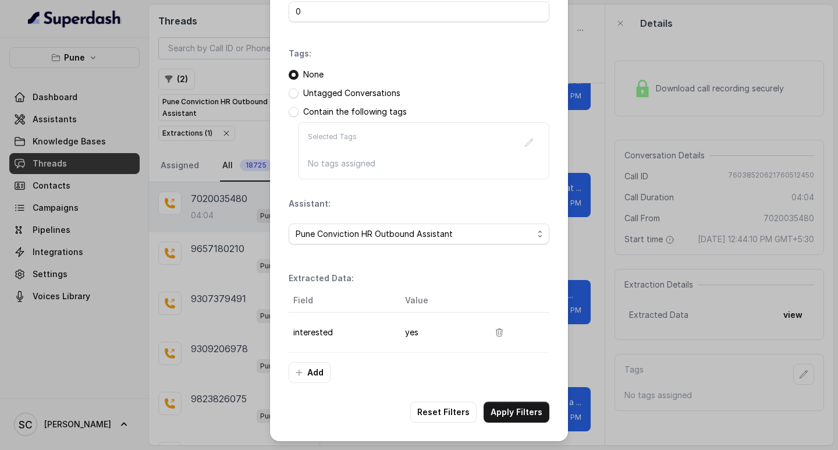
scroll to position [123, 0]
click at [522, 402] on button "Apply Filters" at bounding box center [517, 411] width 66 height 21
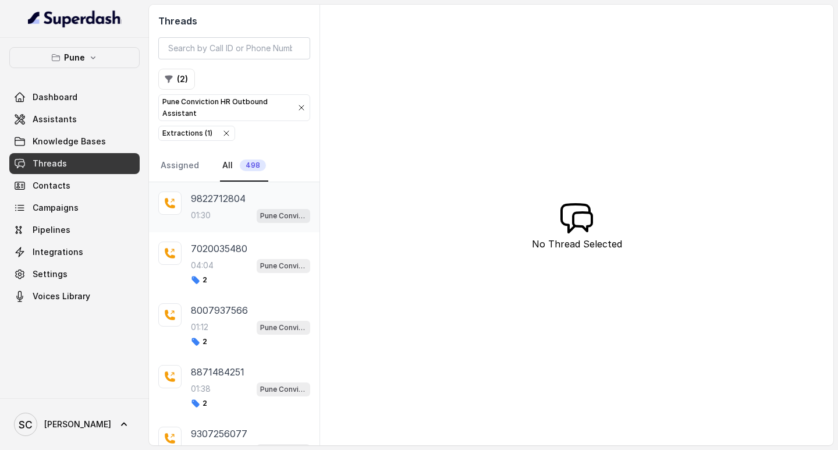
click at [208, 204] on p "9822712804" at bounding box center [218, 198] width 55 height 14
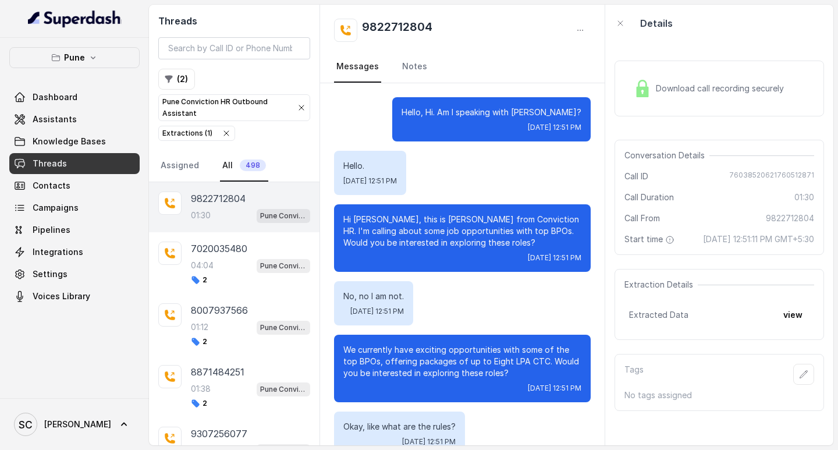
scroll to position [672, 0]
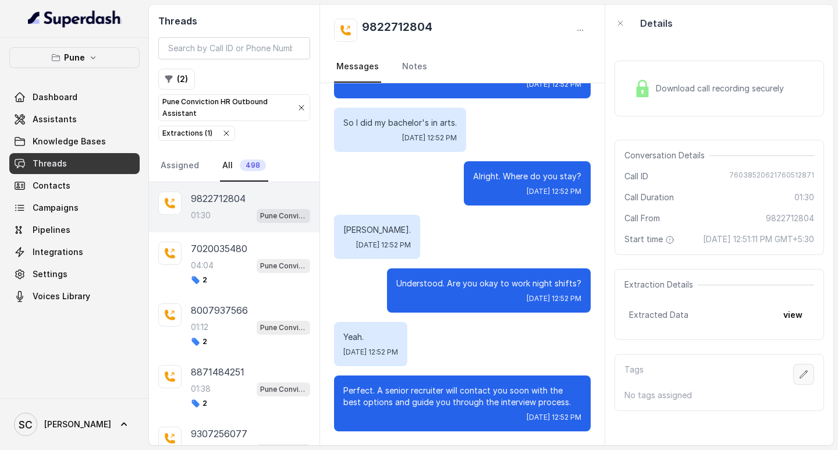
click at [793, 382] on button "button" at bounding box center [803, 374] width 21 height 21
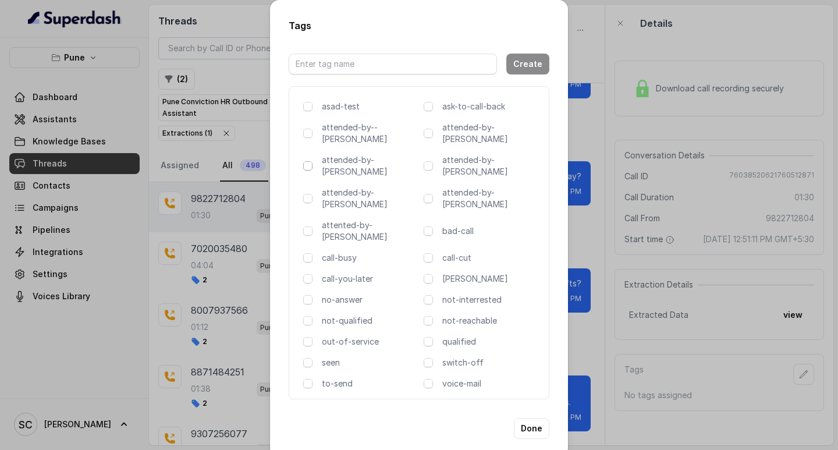
click at [310, 161] on span at bounding box center [307, 165] width 9 height 9
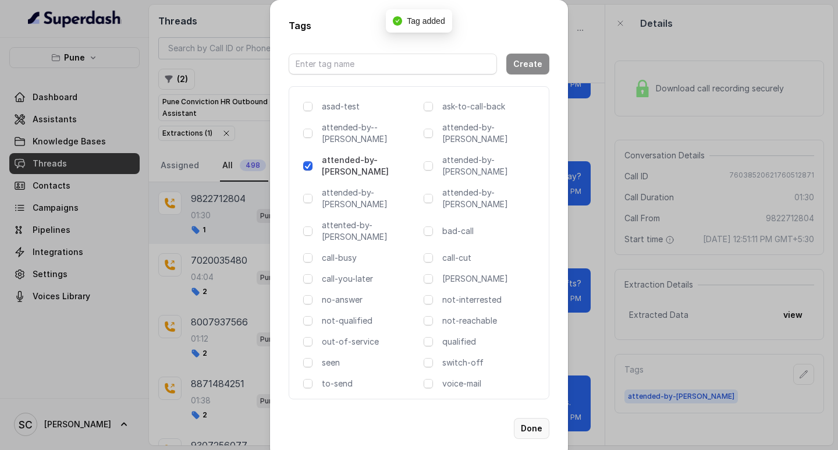
click at [542, 418] on button "Done" at bounding box center [532, 428] width 36 height 21
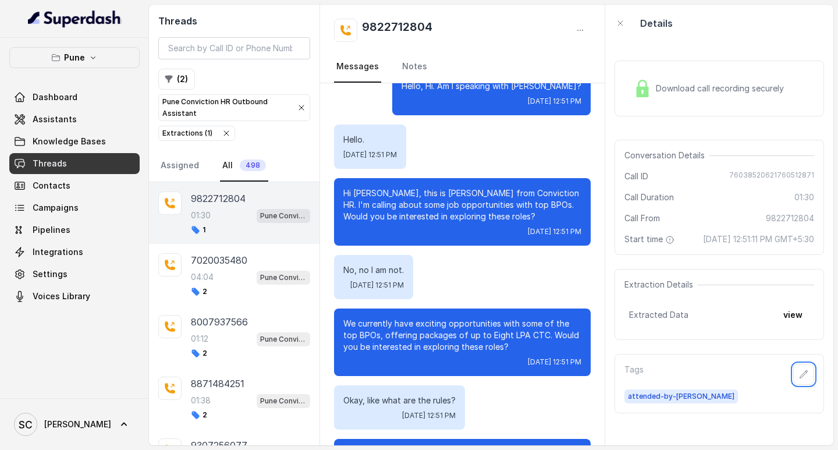
scroll to position [0, 0]
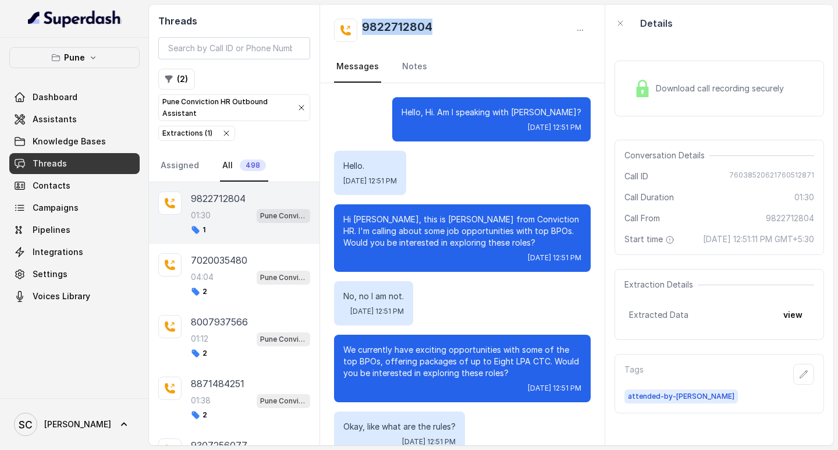
drag, startPoint x: 362, startPoint y: 26, endPoint x: 467, endPoint y: 18, distance: 105.7
click at [467, 18] on div "9822712804 Messages Notes" at bounding box center [462, 44] width 285 height 79
copy h2 "9822712804"
